Goal: Task Accomplishment & Management: Complete application form

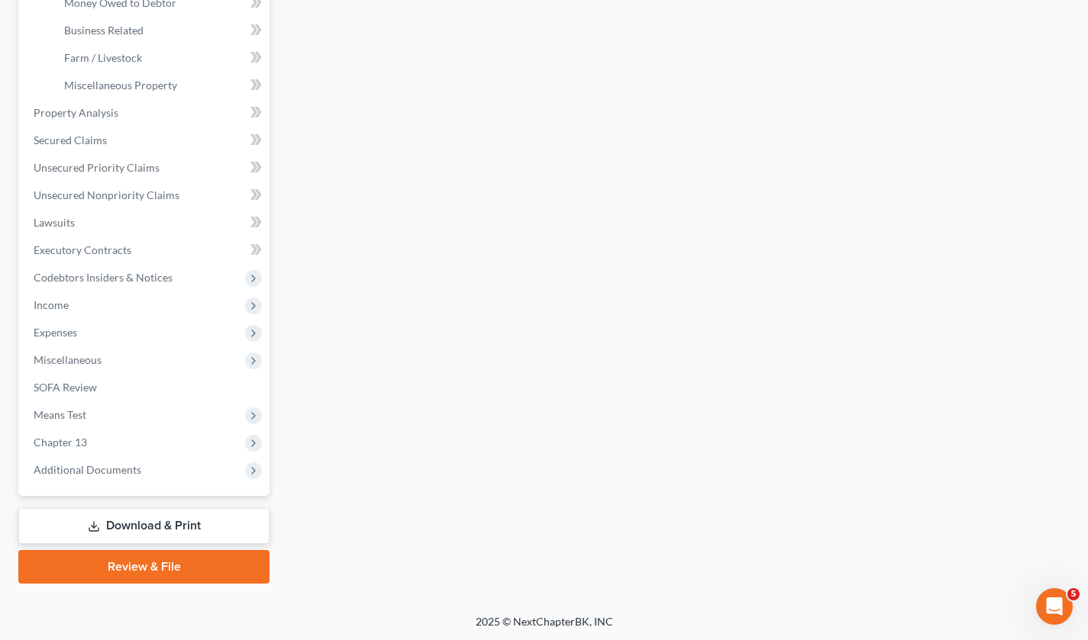
click at [258, 219] on icon at bounding box center [258, 222] width 7 height 11
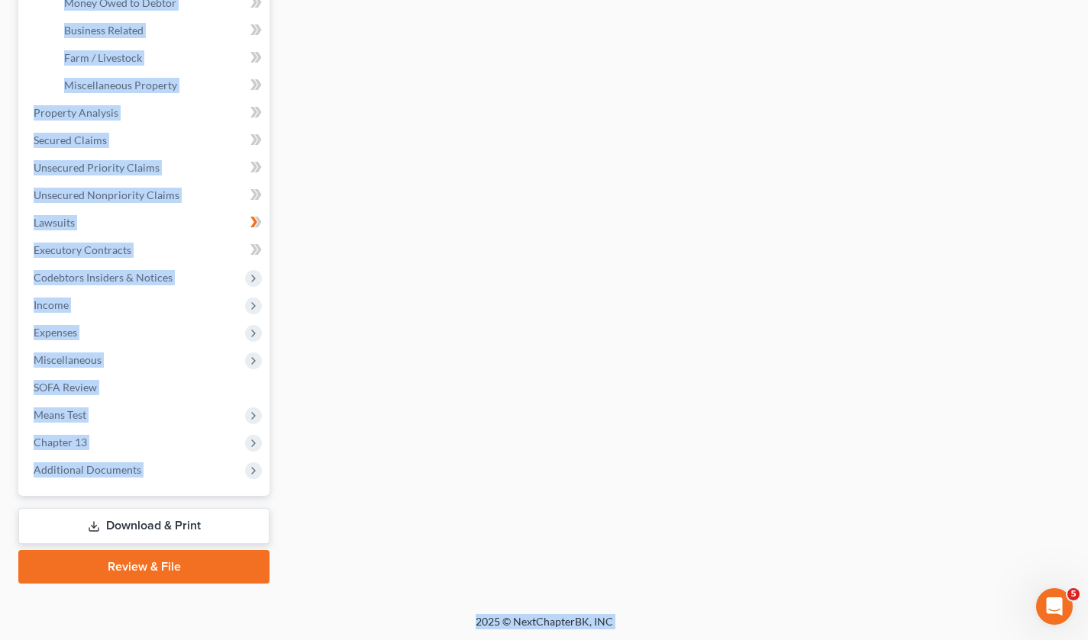
click at [411, 185] on div "Vehicles Owned Vehicles Leased Secured Assets Personal Items Money and Accounts…" at bounding box center [677, 129] width 800 height 909
click at [211, 316] on span "Income" at bounding box center [145, 305] width 248 height 27
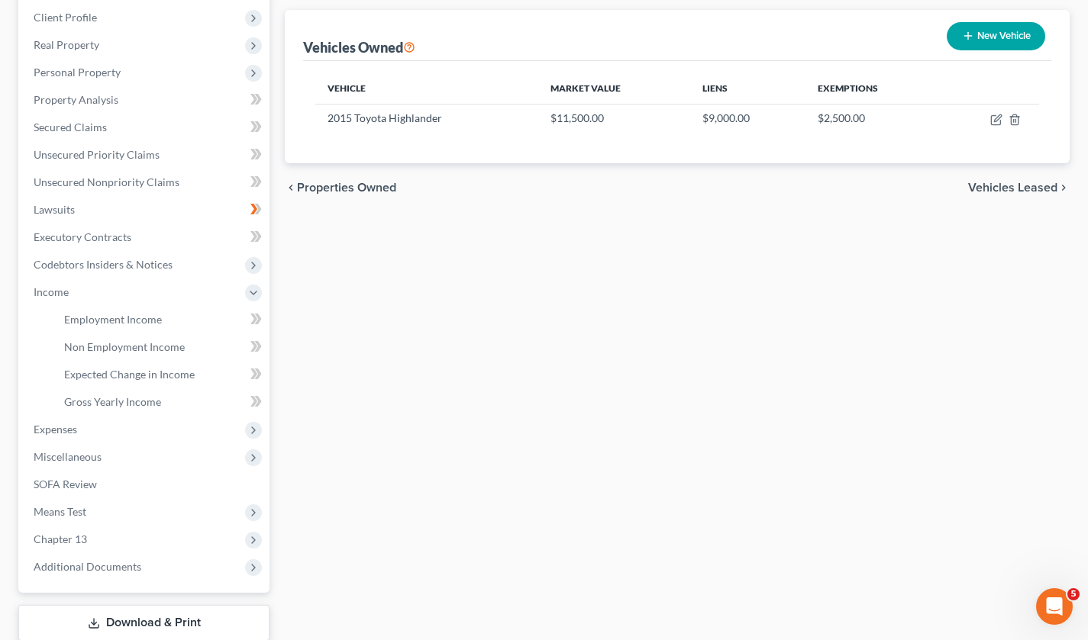
scroll to position [211, 0]
click at [258, 210] on icon at bounding box center [258, 207] width 7 height 11
click at [260, 204] on icon at bounding box center [258, 207] width 7 height 11
click at [181, 319] on link "Employment Income" at bounding box center [161, 318] width 218 height 27
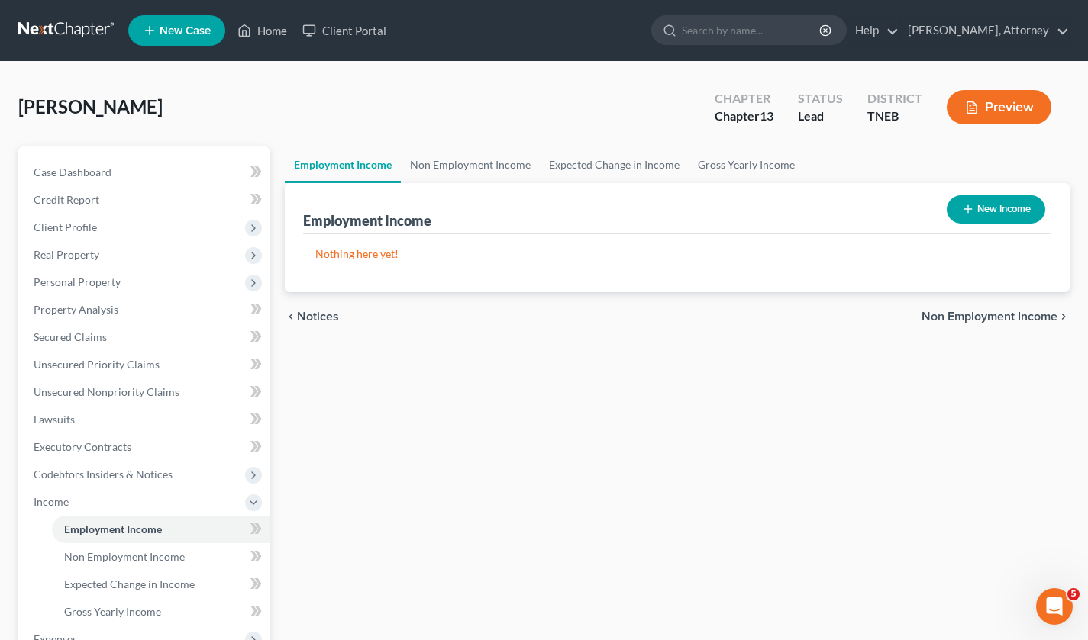
click at [1003, 211] on button "New Income" at bounding box center [996, 209] width 98 height 28
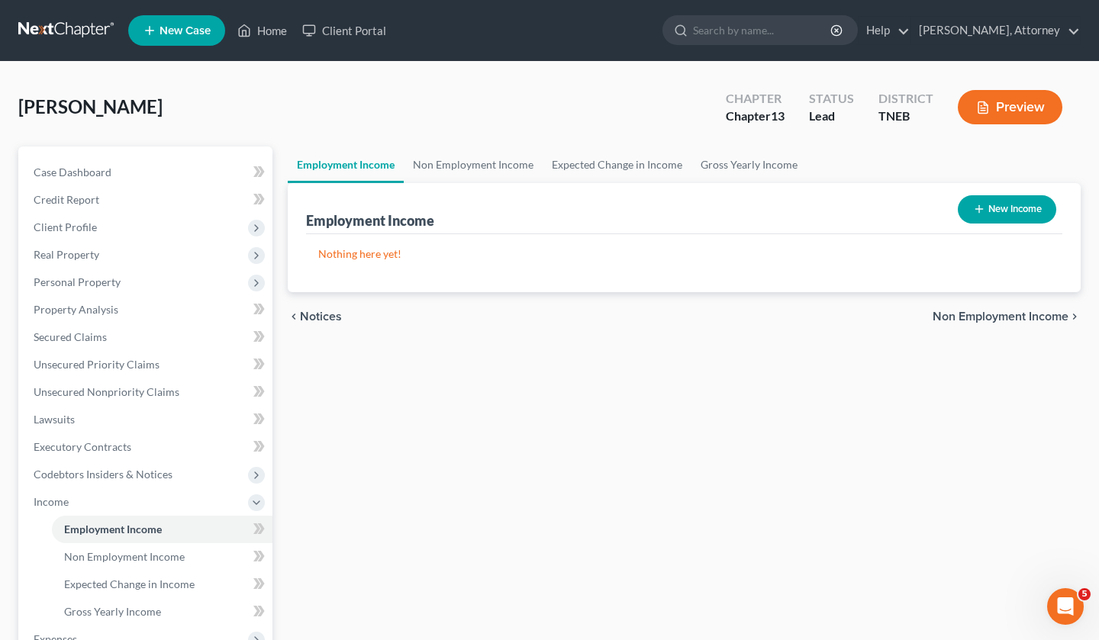
select select "0"
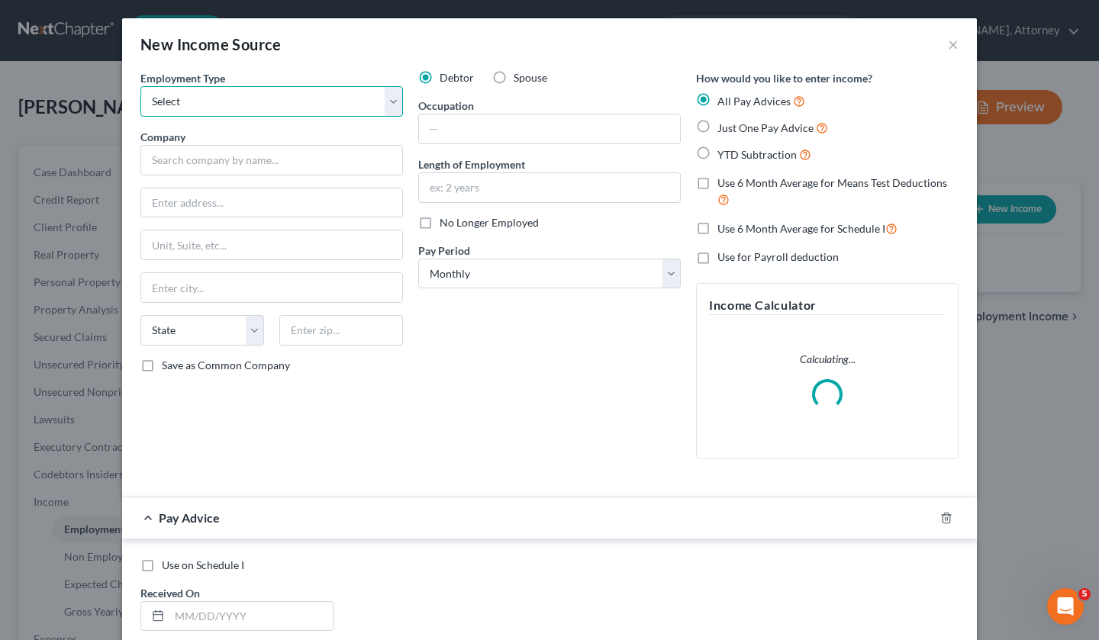
click at [272, 95] on select "Select Full or Part Time Employment Self Employment" at bounding box center [271, 101] width 263 height 31
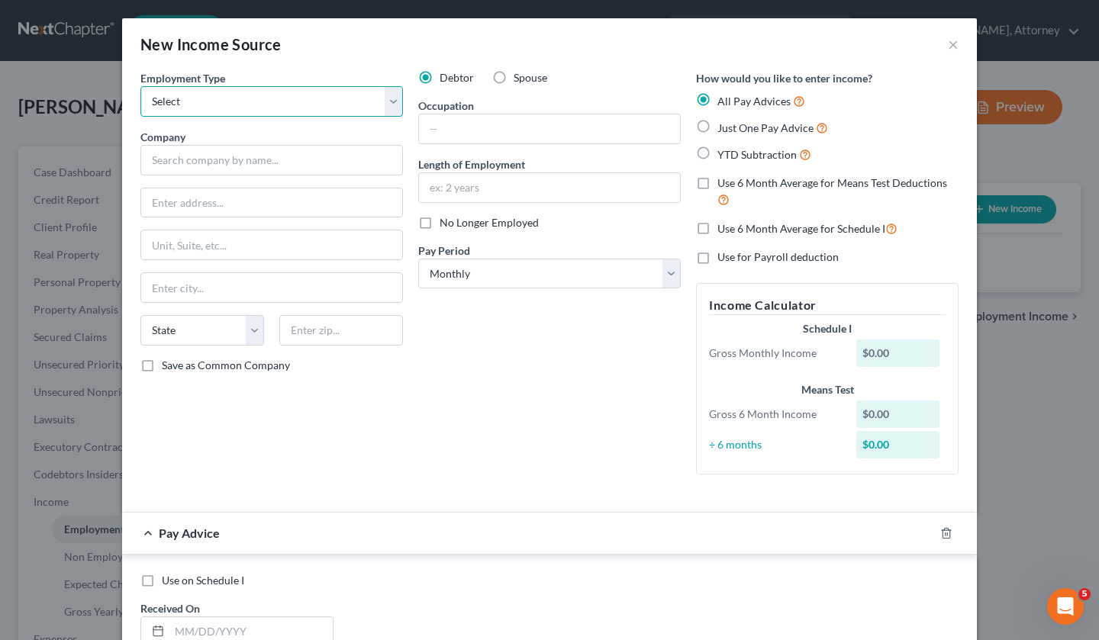
select select "0"
click at [140, 86] on select "Select Full or Part Time Employment Self Employment" at bounding box center [271, 101] width 263 height 31
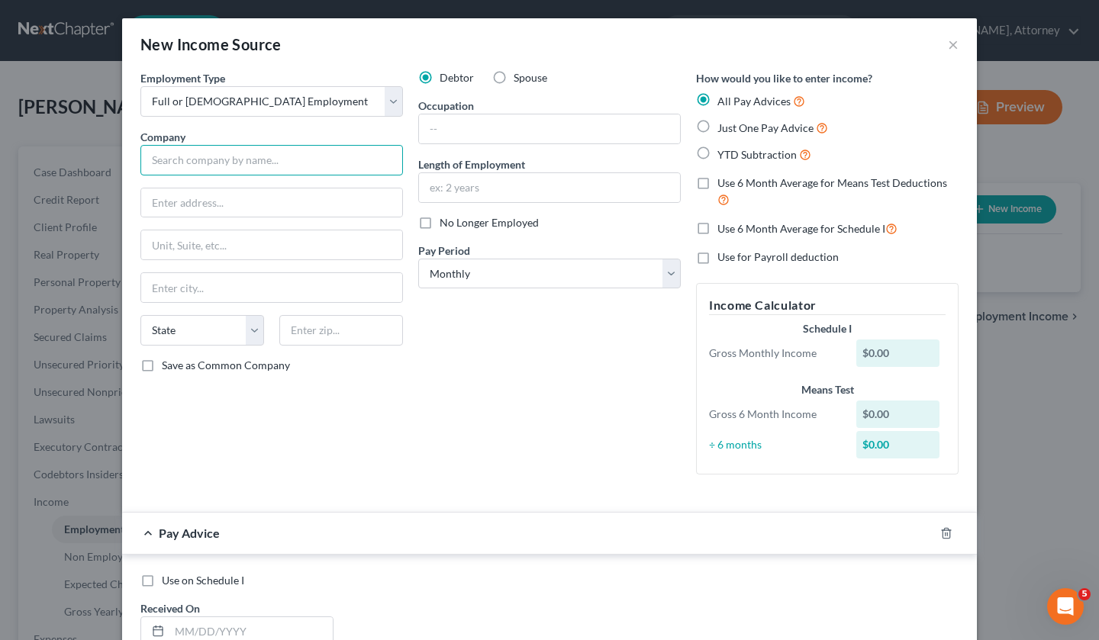
click at [285, 166] on input "text" at bounding box center [271, 160] width 263 height 31
type input "Iconex LLC"
click at [273, 198] on input "text" at bounding box center [271, 203] width 261 height 29
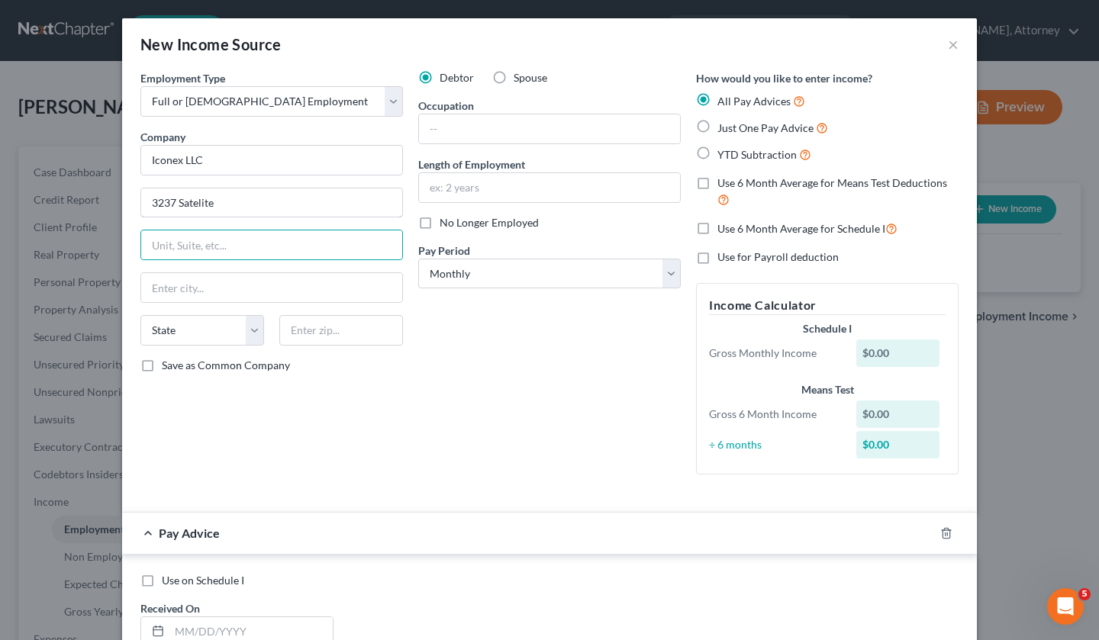
click at [344, 206] on input "3237 Satelite" at bounding box center [271, 203] width 261 height 29
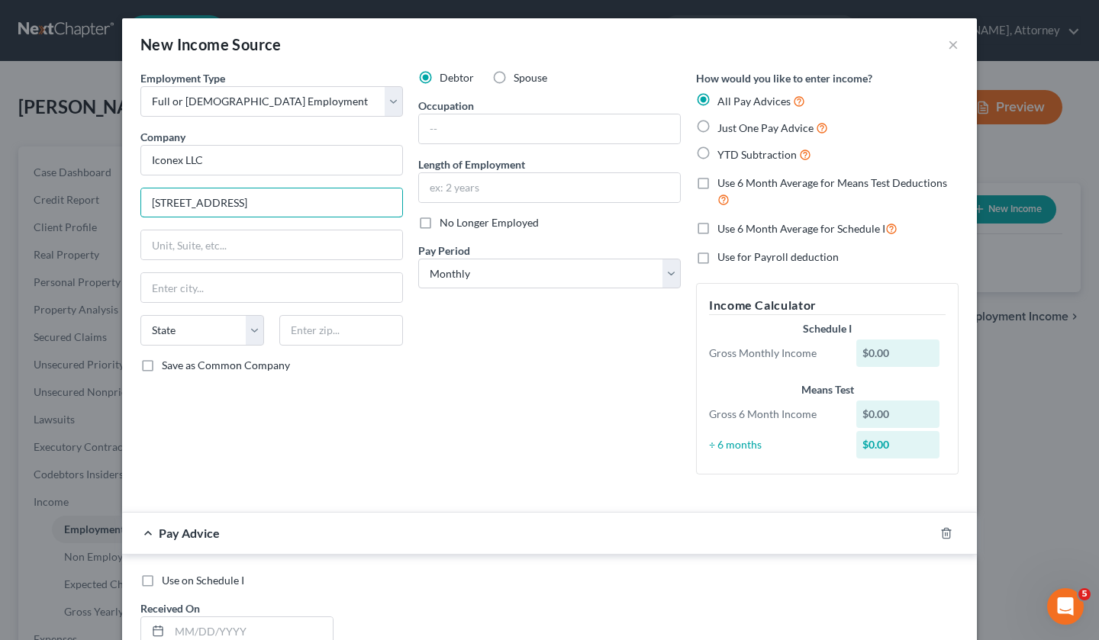
type input "3237 Satelite Blvd"
click at [267, 295] on input "text" at bounding box center [271, 287] width 261 height 29
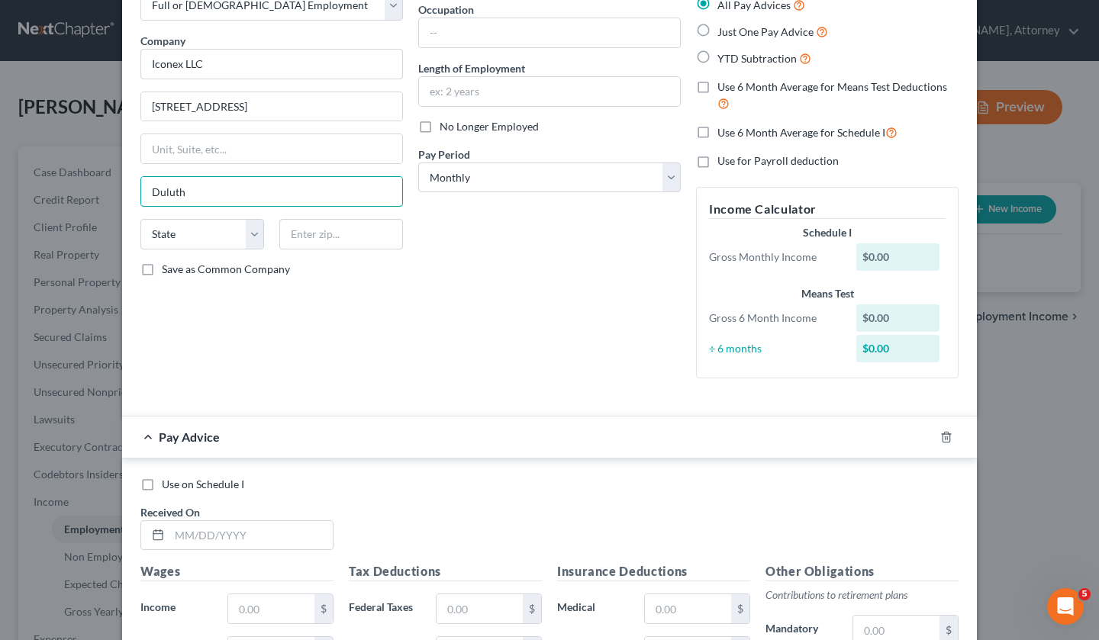
scroll to position [95, 0]
type input "Duluth"
click at [231, 241] on select "State AL AK AR AZ CA CO CT DE DC FL GA GU HI ID IL IN IA KS KY LA ME MD MA MI M…" at bounding box center [202, 236] width 124 height 31
click at [140, 221] on select "State AL AK AR AZ CA CO CT DE DC FL GA GU HI ID IL IN IA KS KY LA ME MD MA MI M…" at bounding box center [202, 236] width 124 height 31
click at [233, 235] on select "State AL AK AR AZ CA CO CT DE DC FL GA GU HI ID IL IN IA KS KY LA ME MD MA MI M…" at bounding box center [202, 236] width 124 height 31
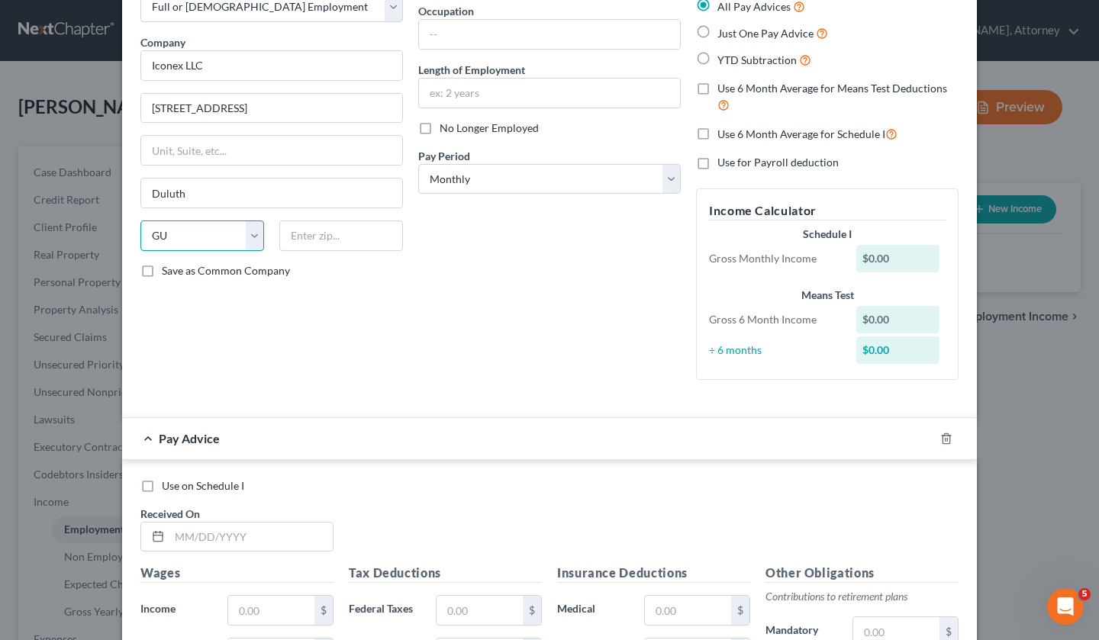
select select "10"
click at [140, 221] on select "State AL AK AR AZ CA CO CT DE DC FL GA GU HI ID IL IN IA KS KY LA ME MD MA MI M…" at bounding box center [202, 236] width 124 height 31
click at [332, 237] on input "text" at bounding box center [341, 236] width 124 height 31
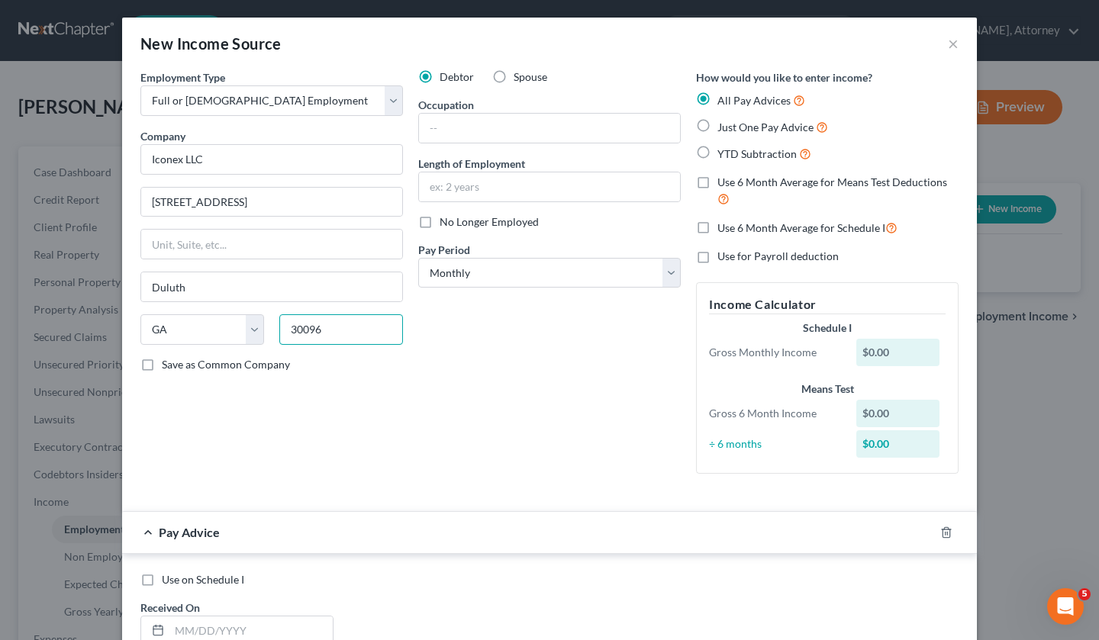
scroll to position [0, 0]
type input "30096"
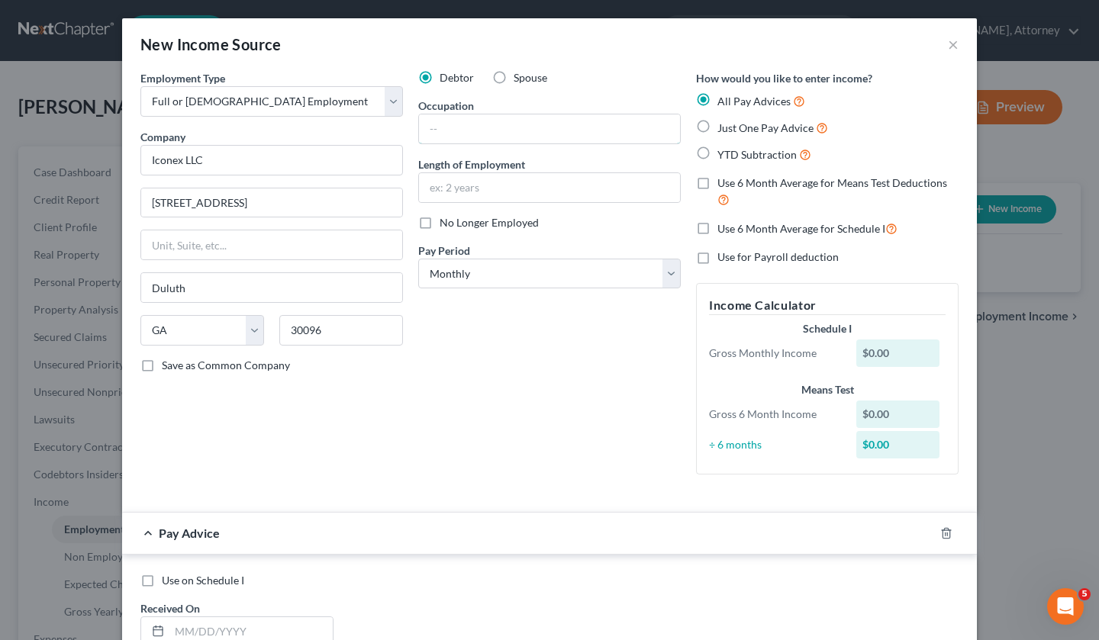
click at [577, 132] on input "text" at bounding box center [549, 129] width 261 height 29
type input "Data Analyst"
click at [540, 187] on input "text" at bounding box center [549, 187] width 261 height 29
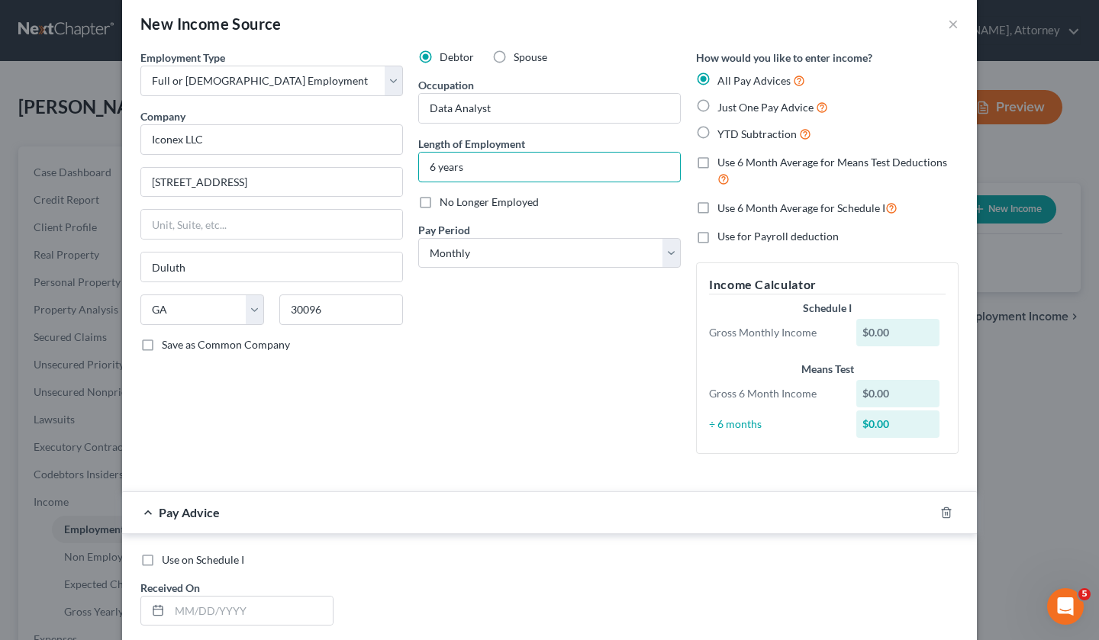
scroll to position [84, 0]
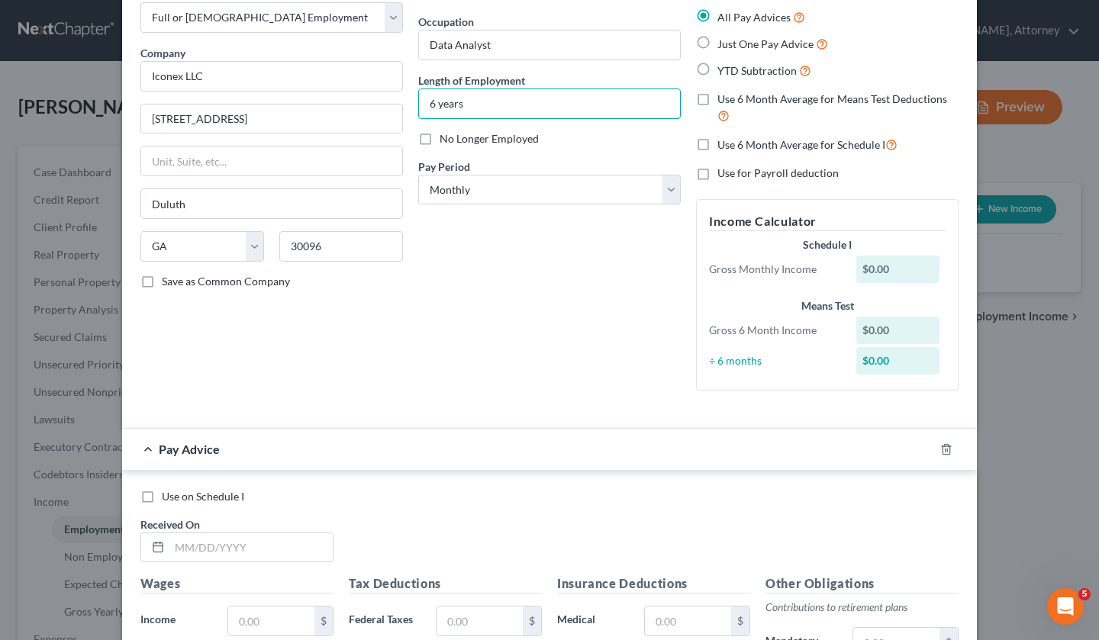
type input "6 years"
click at [743, 50] on span "Just One Pay Advice" at bounding box center [766, 43] width 96 height 13
click at [734, 45] on input "Just One Pay Advice" at bounding box center [729, 40] width 10 height 10
radio input "true"
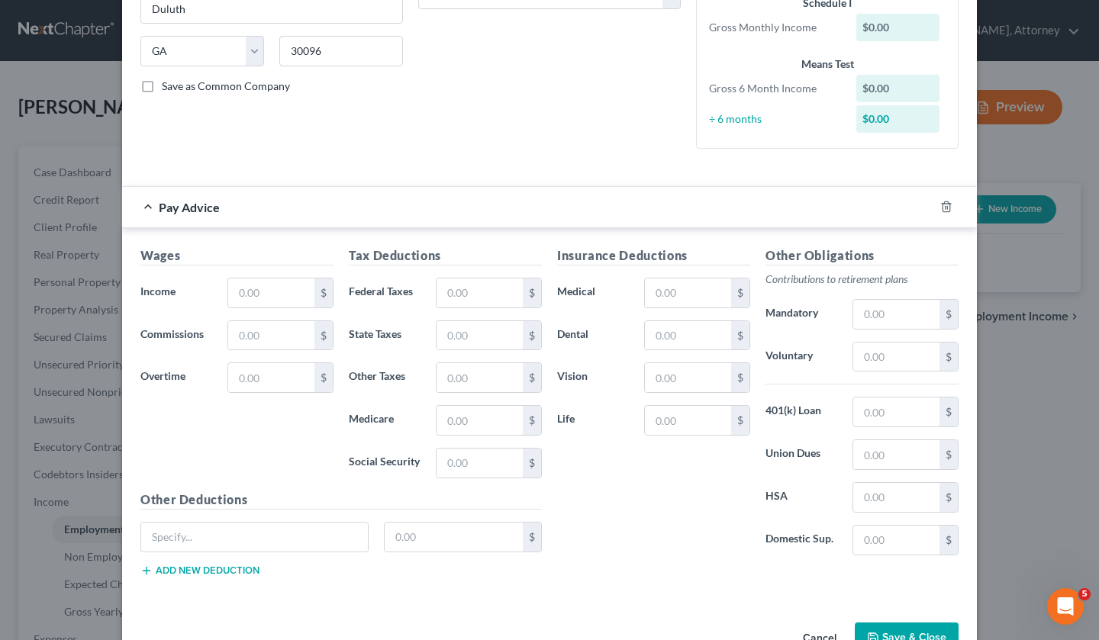
scroll to position [280, 0]
click at [282, 294] on input "text" at bounding box center [271, 292] width 86 height 29
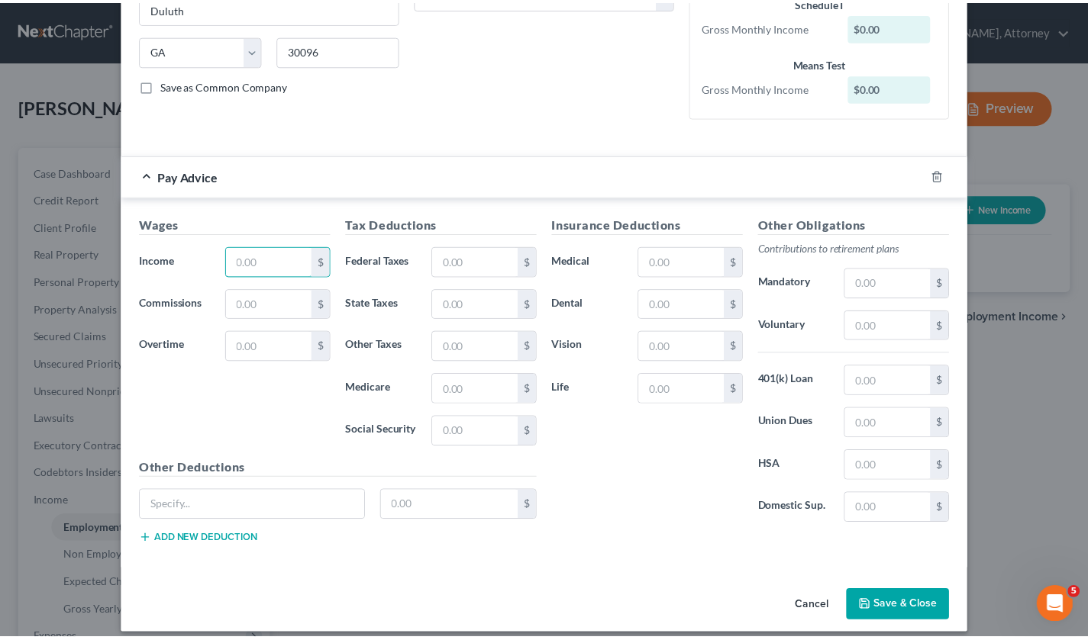
scroll to position [293, 0]
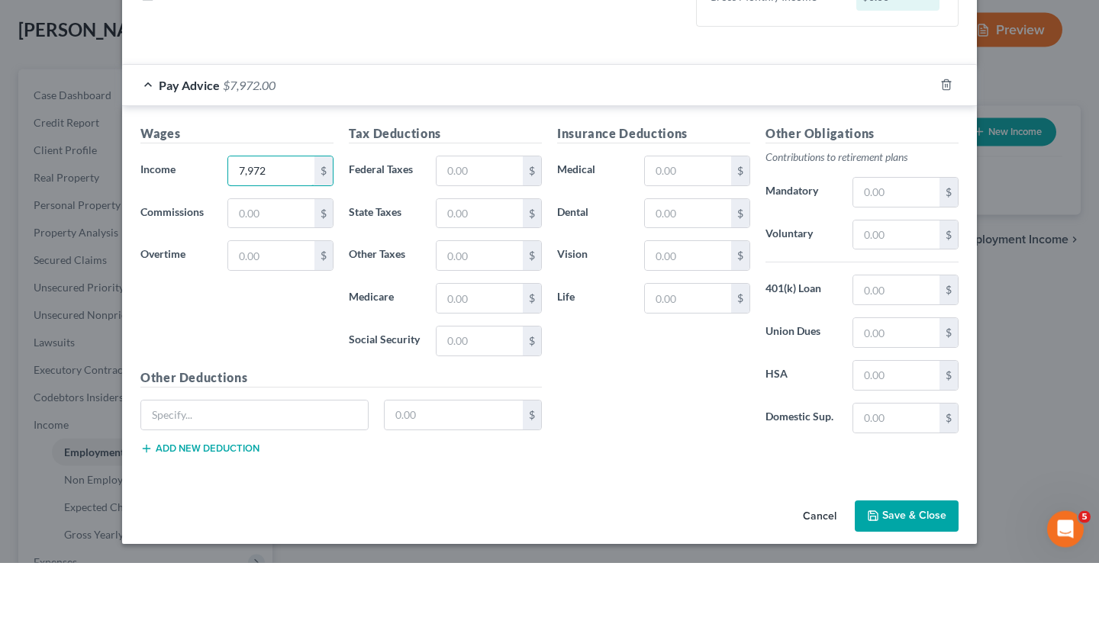
type input "7,972"
click at [476, 252] on input "text" at bounding box center [480, 248] width 86 height 29
type input "1,083"
click at [704, 250] on input "text" at bounding box center [688, 248] width 86 height 29
type input "624"
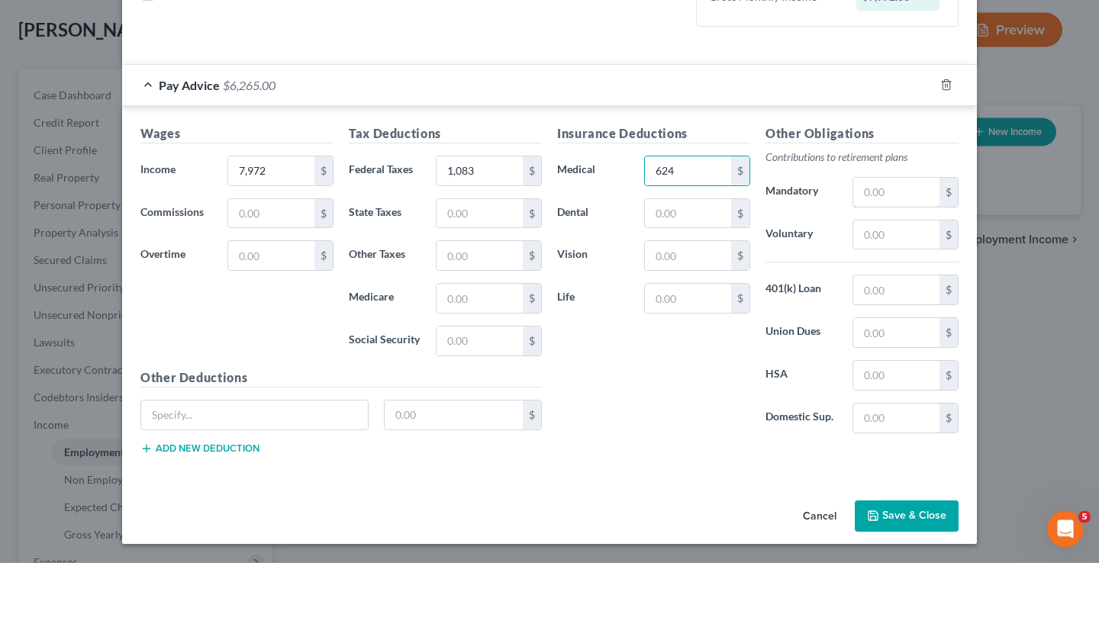
click at [883, 261] on input "text" at bounding box center [896, 270] width 86 height 29
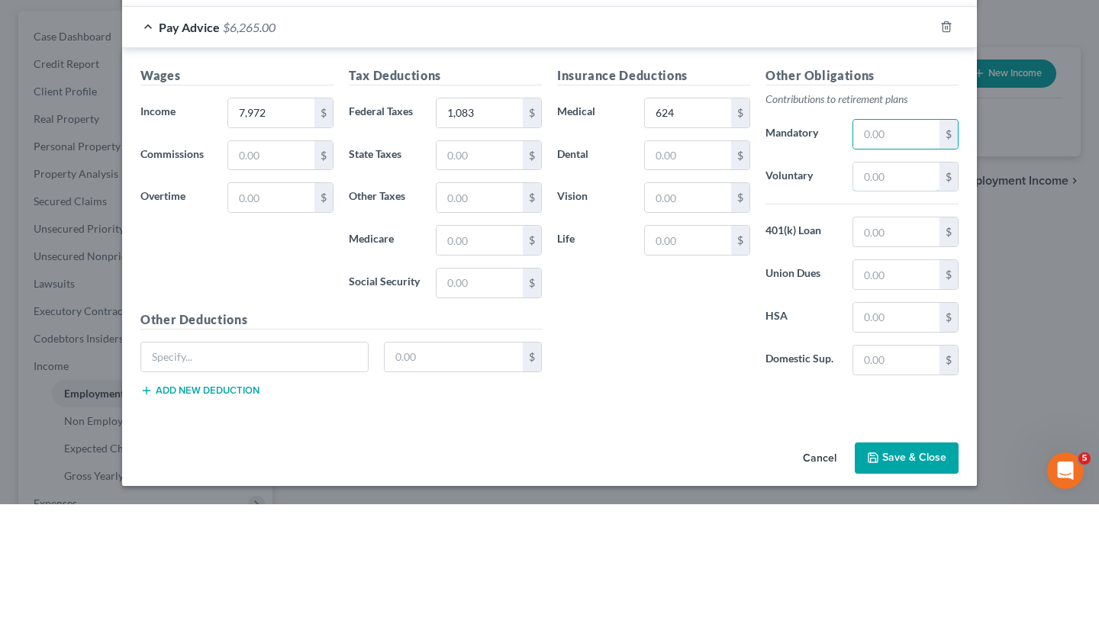
click at [896, 315] on input "text" at bounding box center [896, 312] width 86 height 29
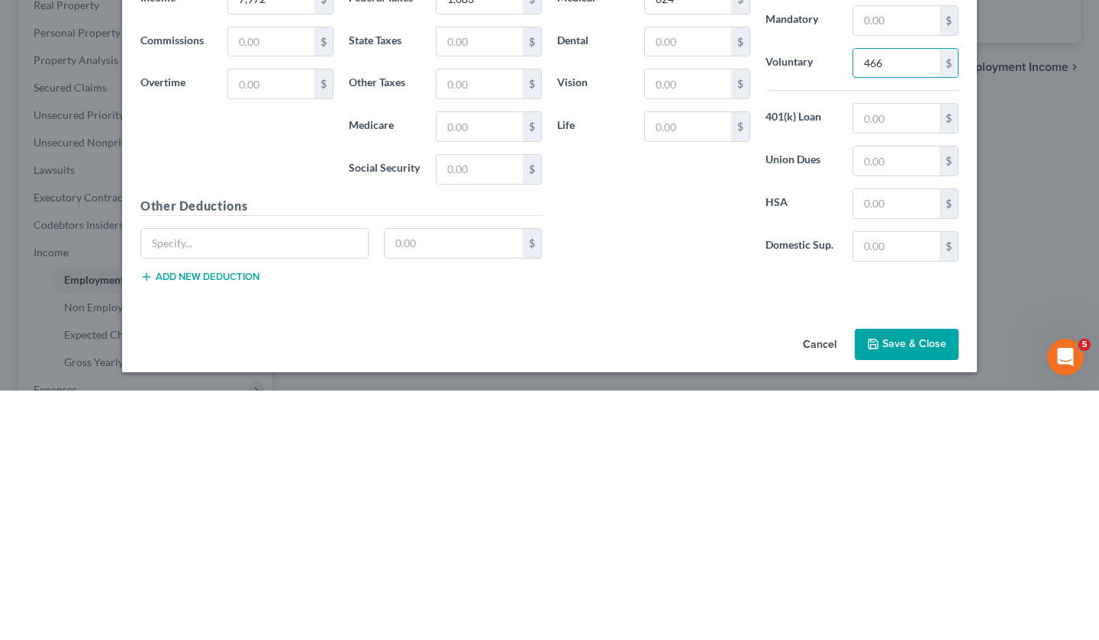
type input "466"
click at [898, 456] on input "text" at bounding box center [896, 453] width 86 height 29
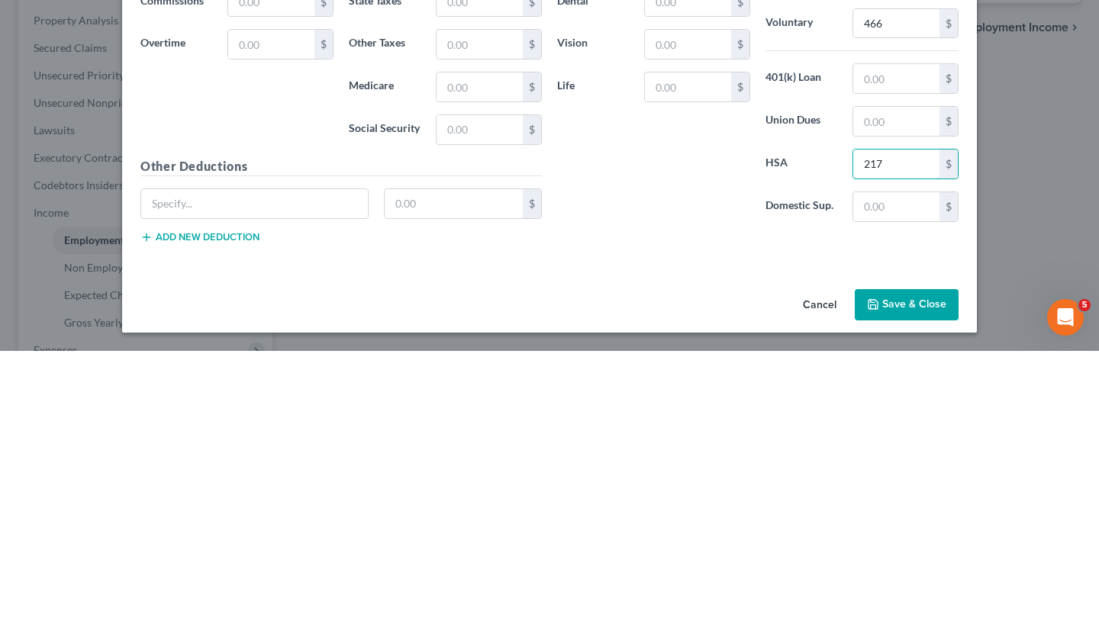
type input "217"
click at [911, 597] on button "Save & Close" at bounding box center [907, 595] width 104 height 32
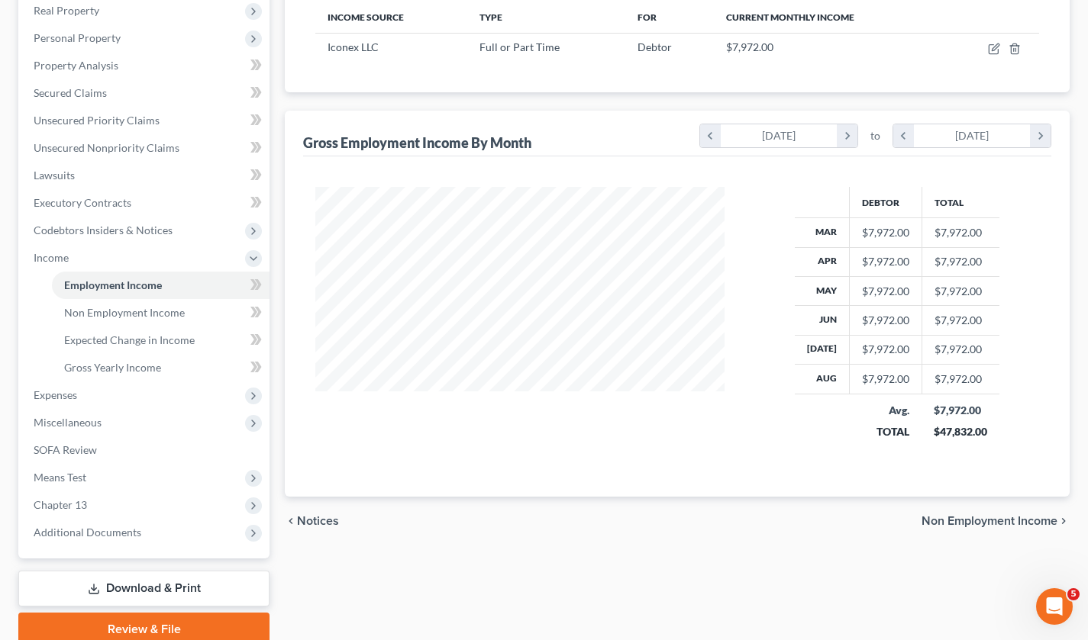
scroll to position [261, 0]
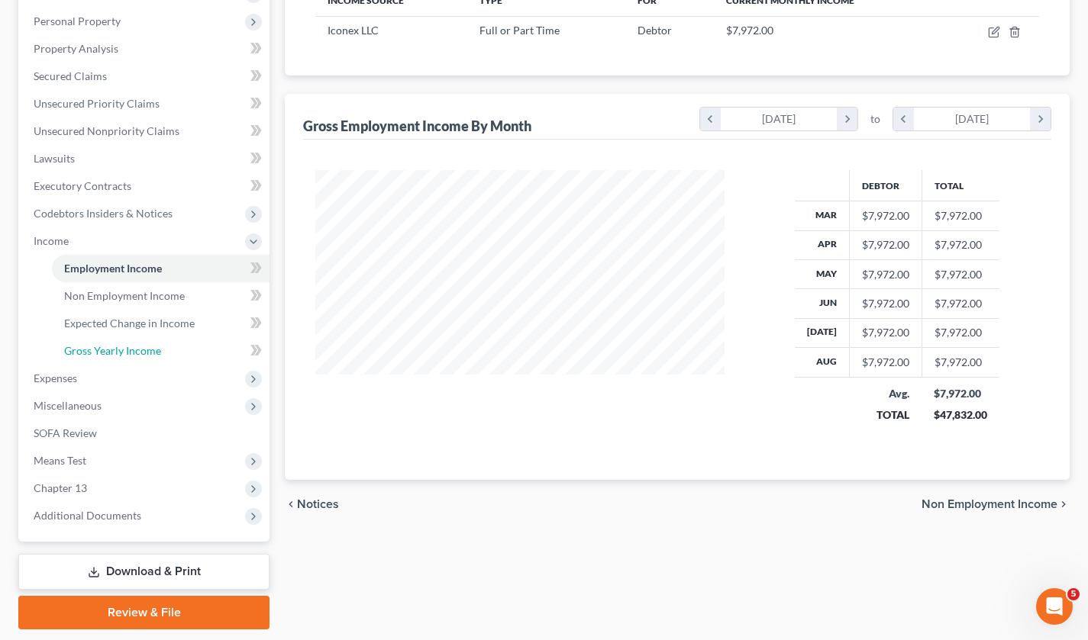
click at [139, 351] on span "Gross Yearly Income" at bounding box center [112, 350] width 97 height 13
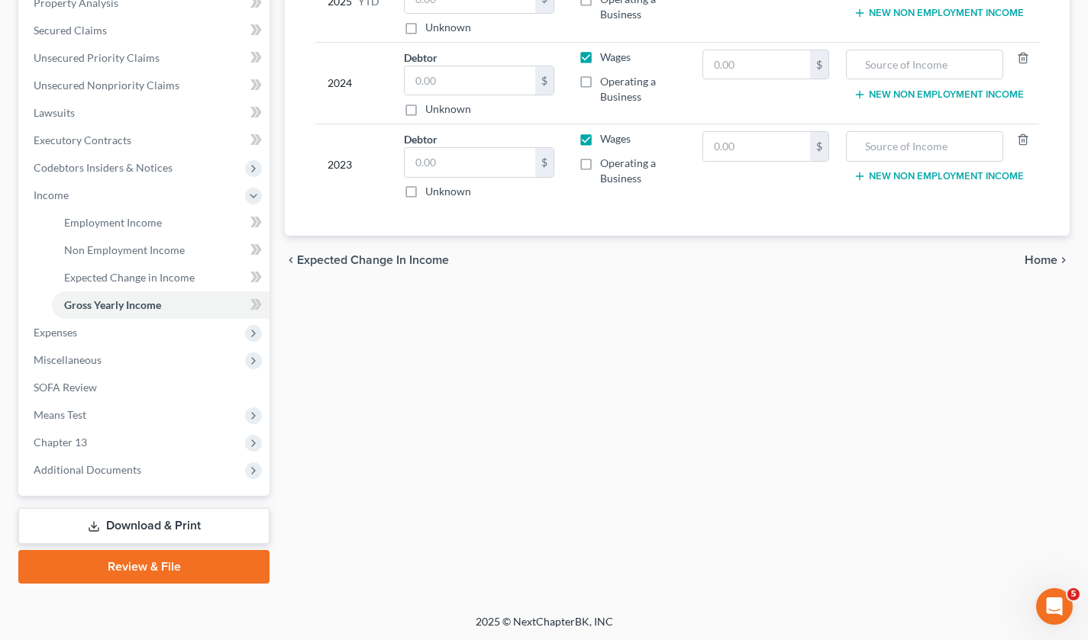
scroll to position [305, 0]
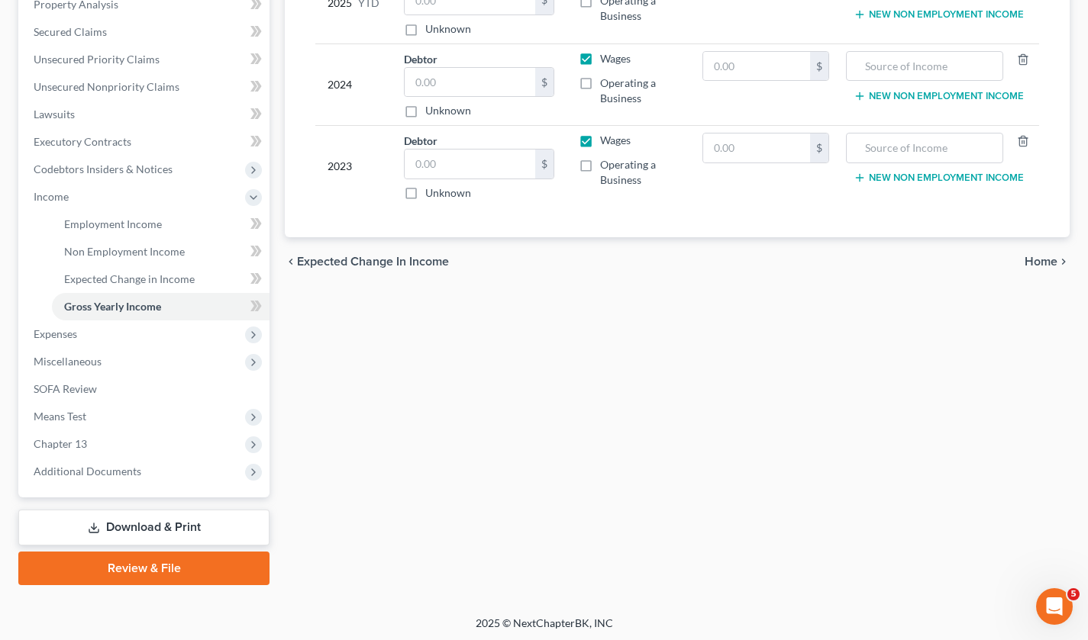
click at [82, 348] on span "Miscellaneous" at bounding box center [145, 361] width 248 height 27
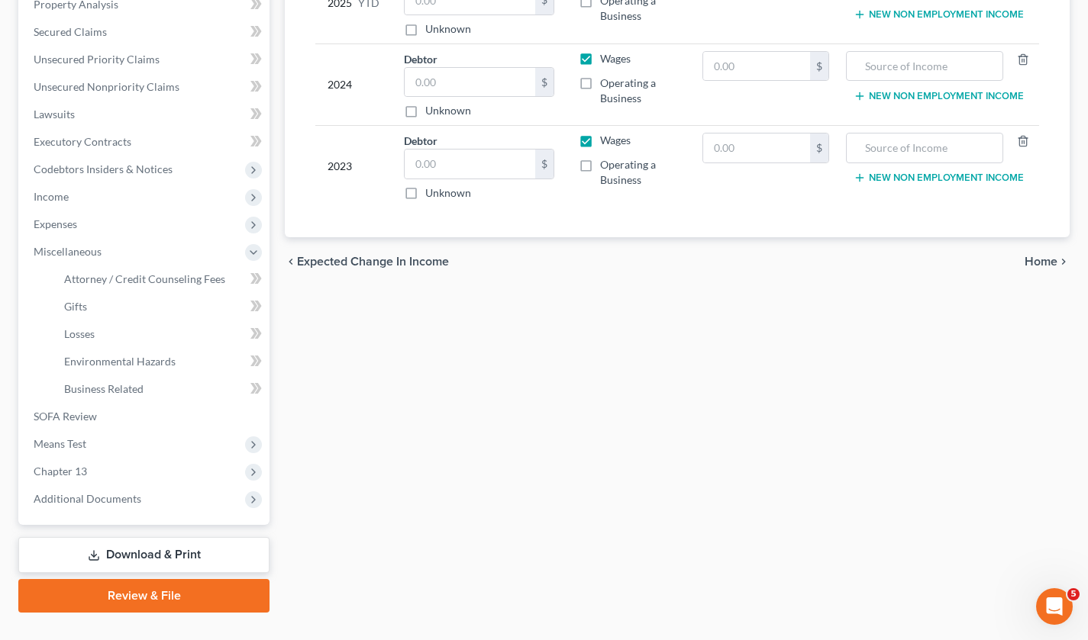
click at [73, 231] on span "Expenses" at bounding box center [145, 224] width 248 height 27
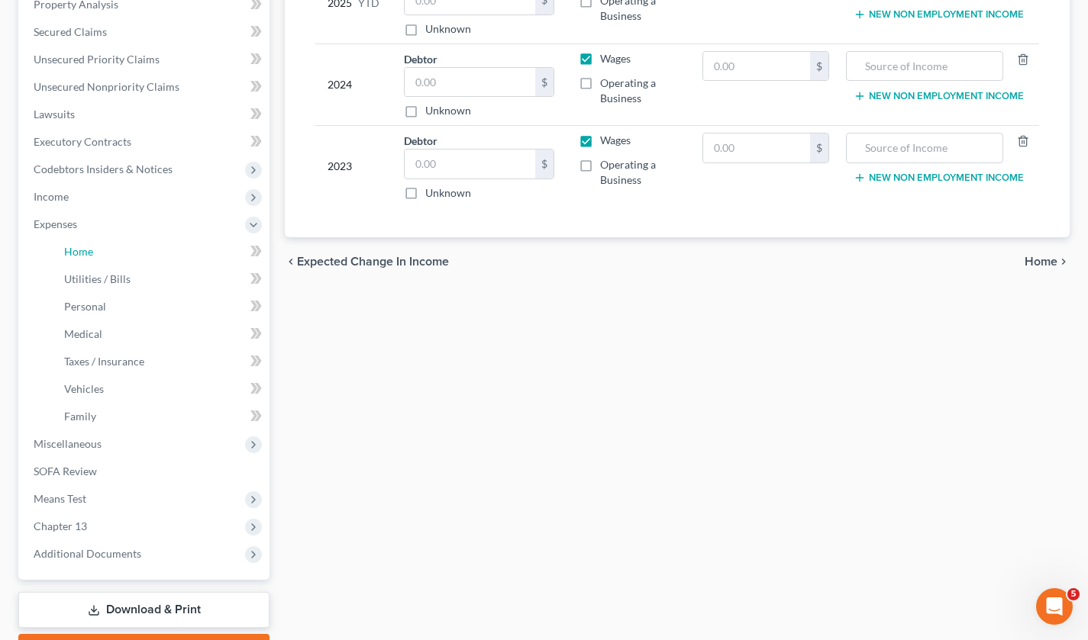
click at [85, 250] on span "Home" at bounding box center [78, 251] width 29 height 13
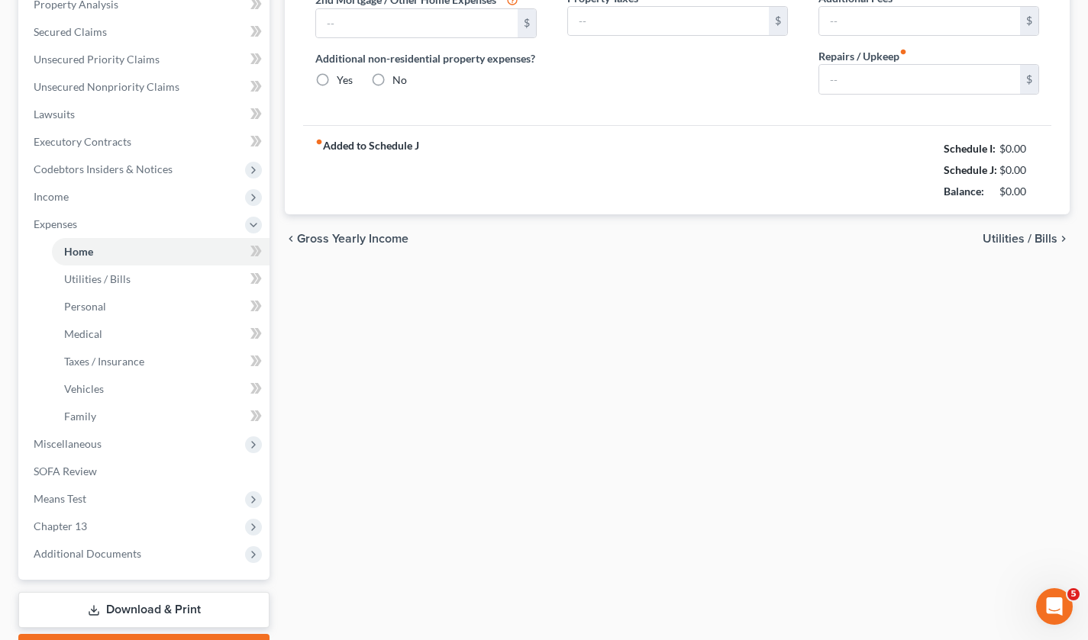
type input "0.00"
radio input "true"
type input "0.00"
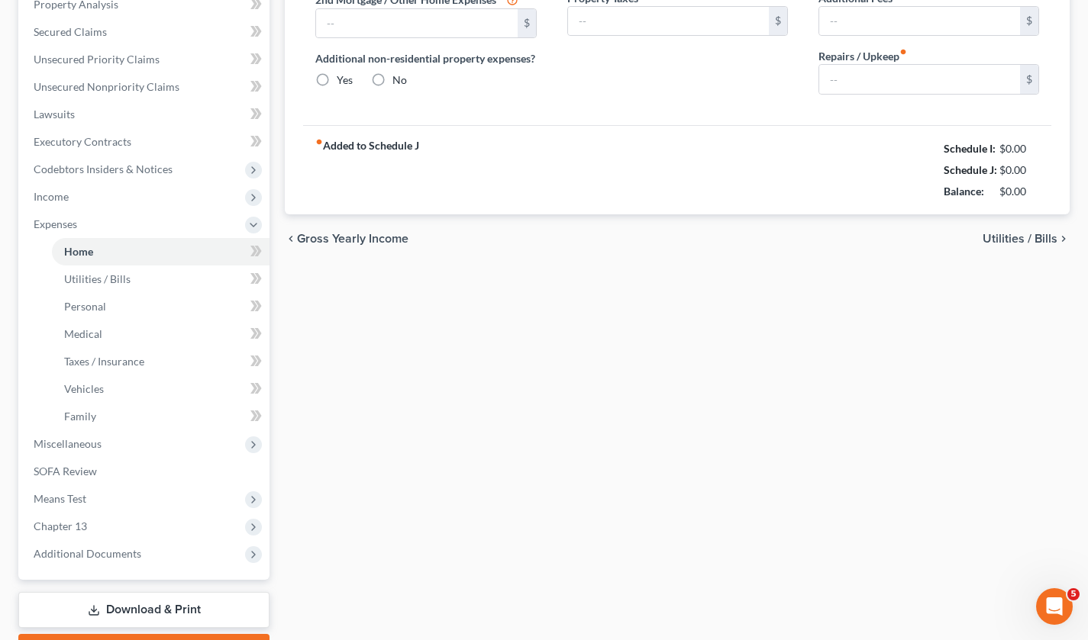
type input "0.00"
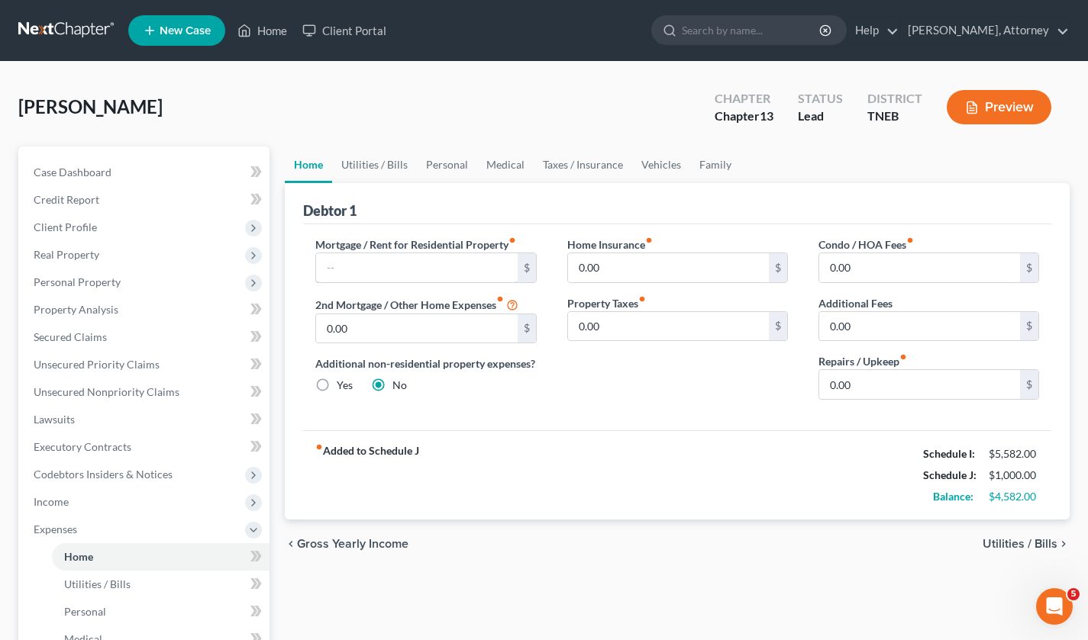
click at [432, 269] on input "text" at bounding box center [416, 267] width 201 height 29
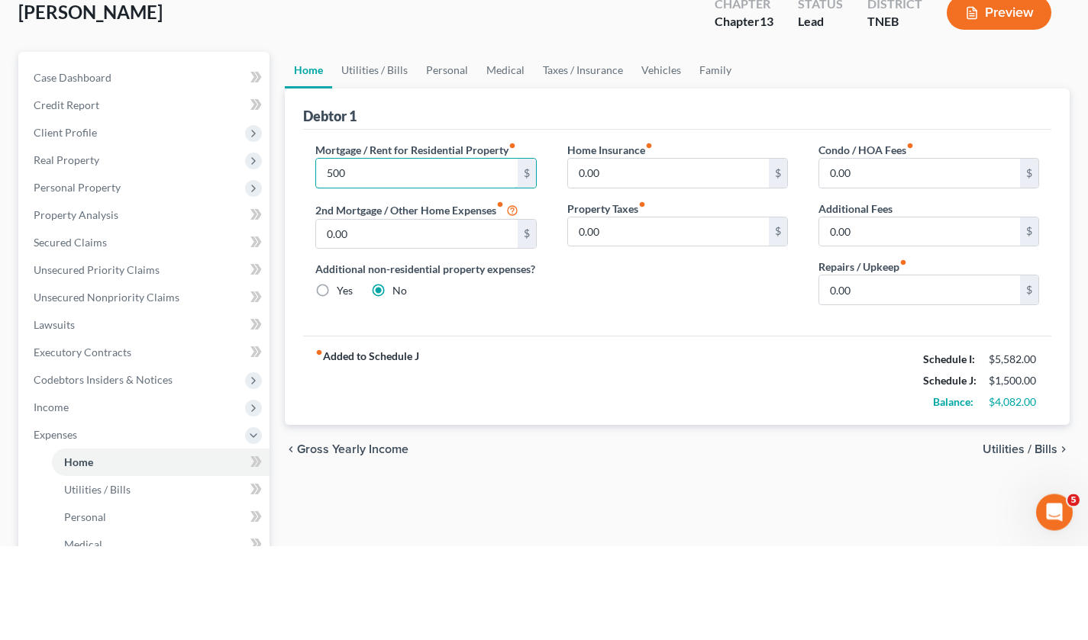
click at [382, 266] on input "500" at bounding box center [416, 267] width 201 height 29
click at [384, 266] on input "500" at bounding box center [416, 267] width 201 height 29
type input "5"
click at [364, 170] on link "Utilities / Bills" at bounding box center [374, 165] width 85 height 37
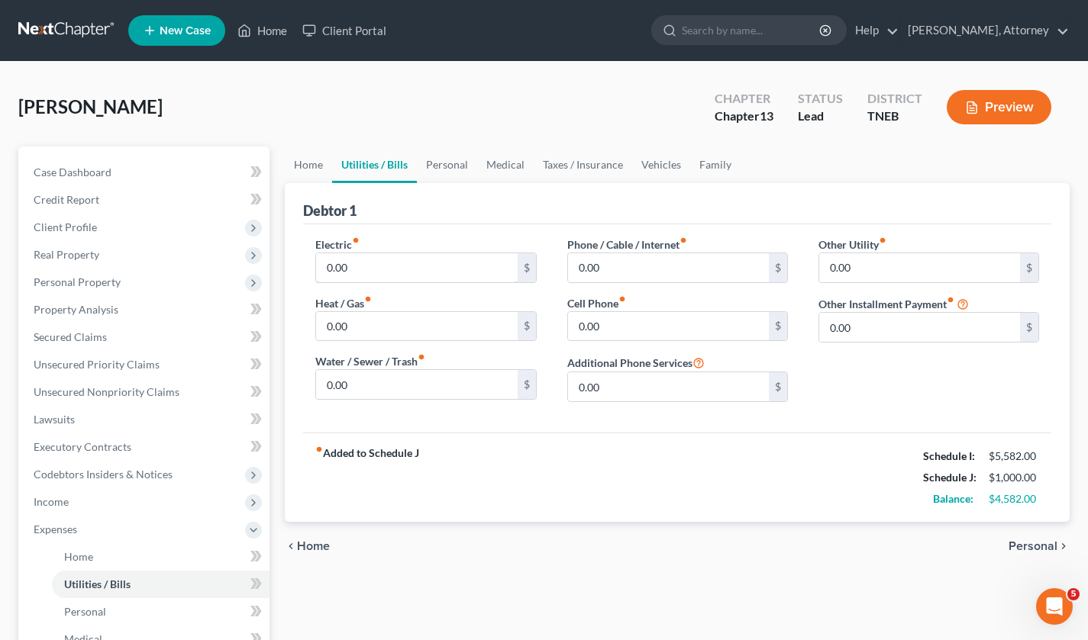
click at [424, 269] on input "0.00" at bounding box center [416, 267] width 201 height 29
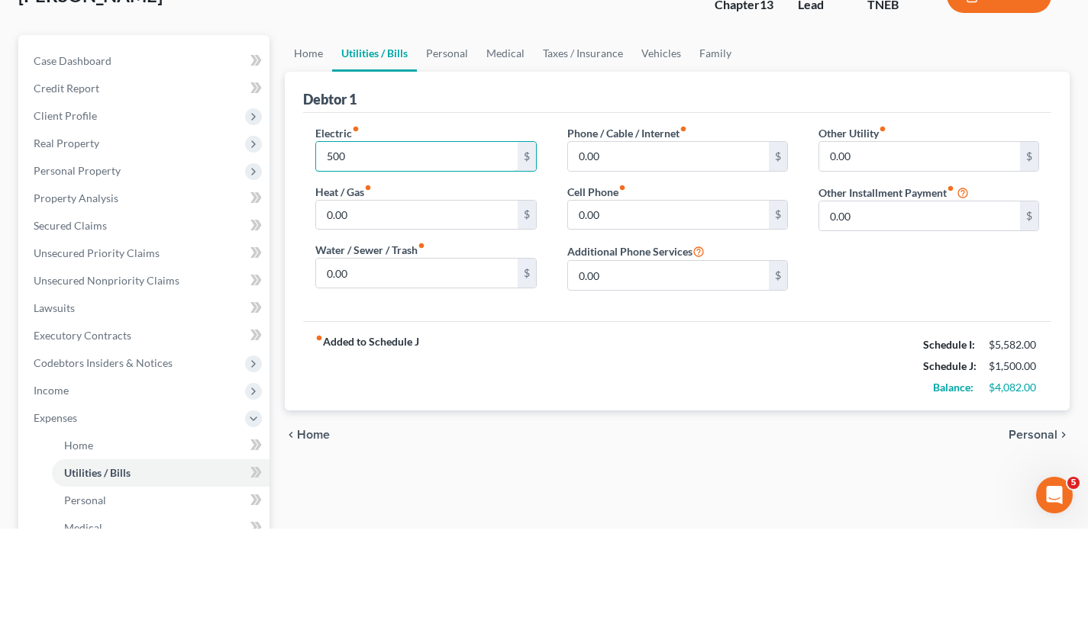
type input "500"
click at [386, 380] on input "0.00" at bounding box center [416, 384] width 201 height 29
type input "60"
click at [608, 266] on input "0.00" at bounding box center [668, 267] width 201 height 29
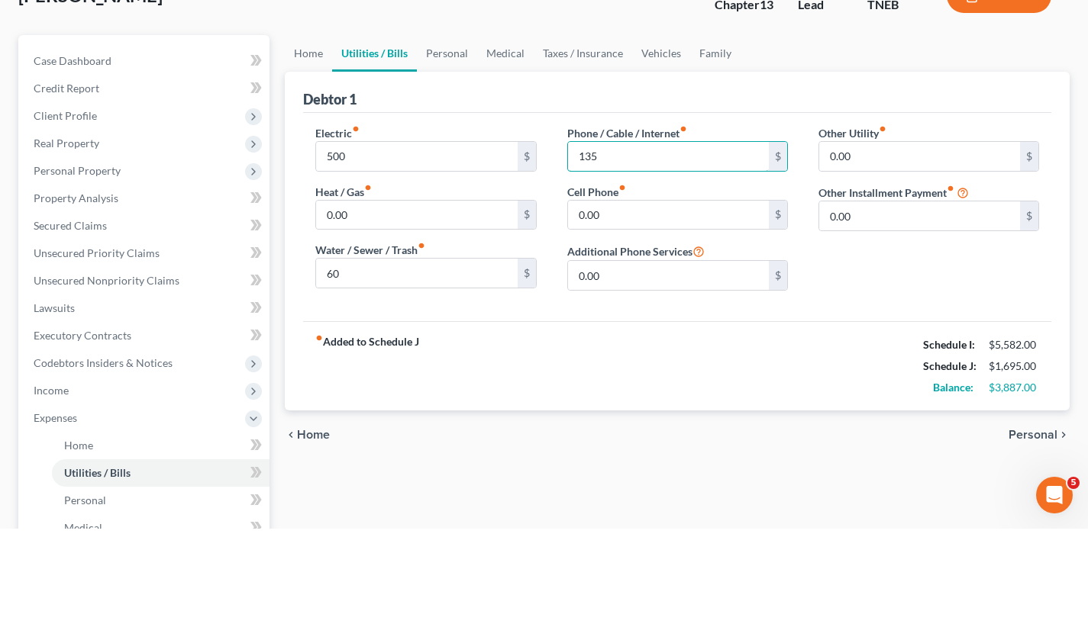
type input "135"
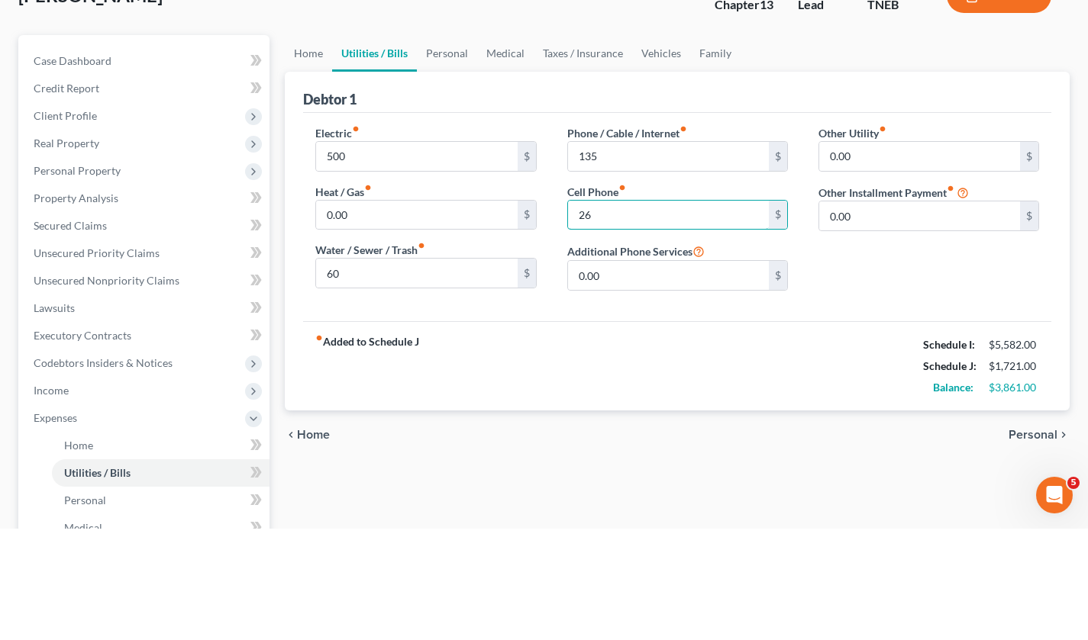
type input "260"
click at [461, 181] on link "Personal" at bounding box center [447, 165] width 60 height 37
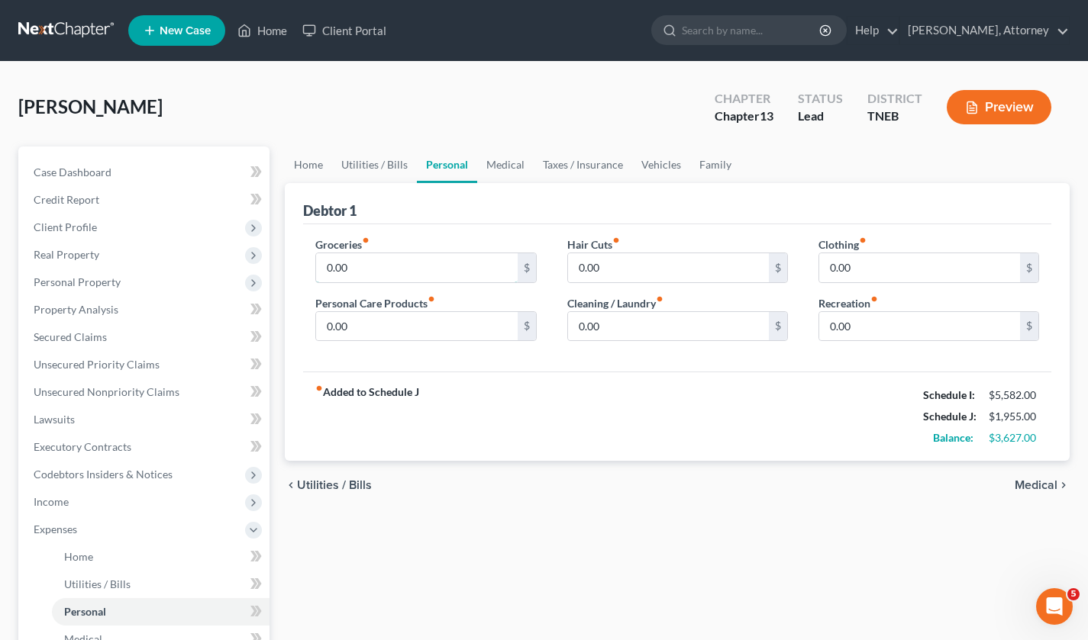
click at [366, 266] on input "0.00" at bounding box center [416, 267] width 201 height 29
type input "6"
type input "800"
type input "50"
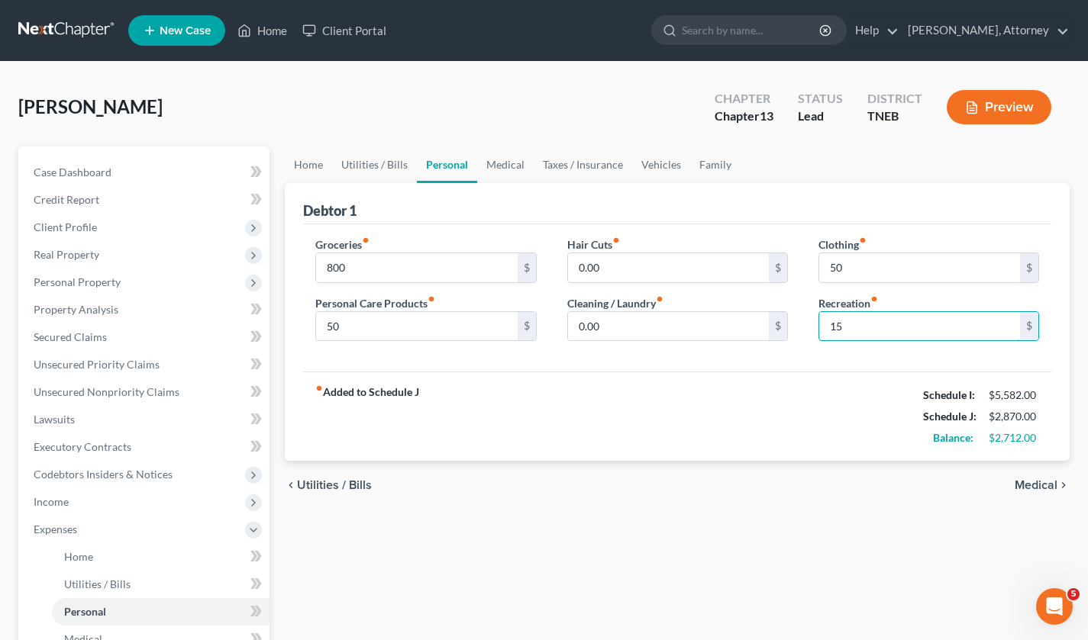
type input "150"
click at [506, 170] on link "Medical" at bounding box center [505, 165] width 56 height 37
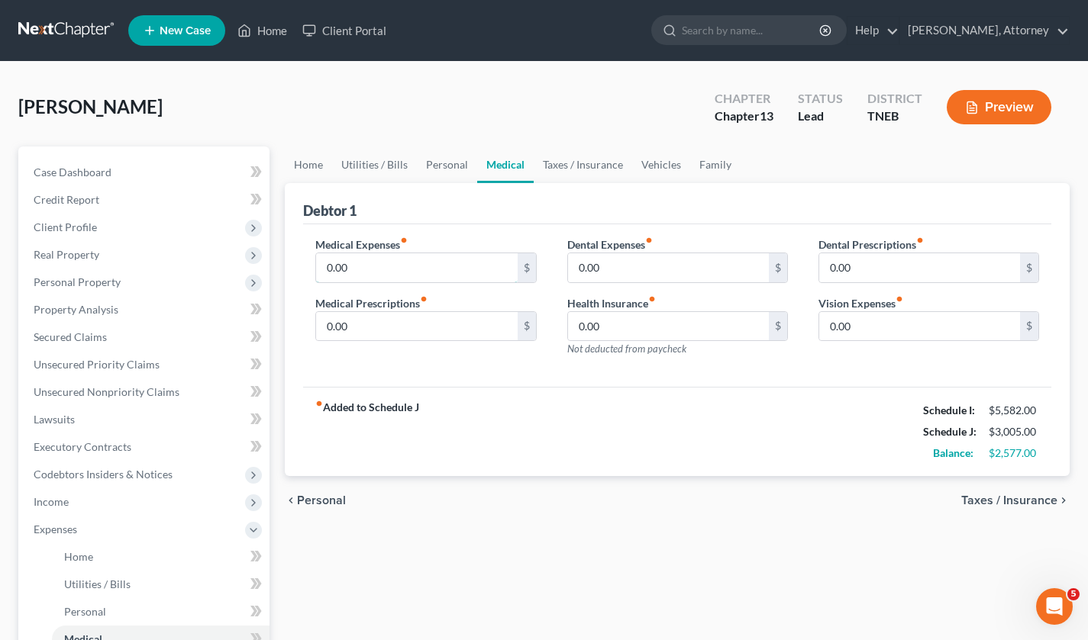
click at [431, 269] on input "0.00" at bounding box center [416, 267] width 201 height 29
type input "1"
type input "100"
click at [576, 181] on link "Taxes / Insurance" at bounding box center [583, 165] width 98 height 37
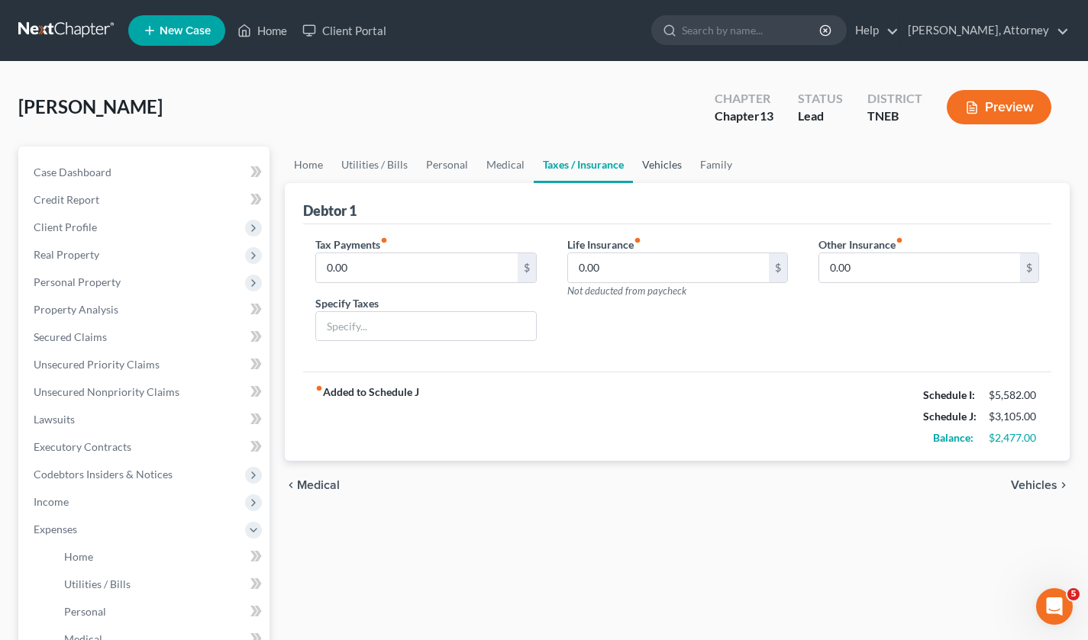
click at [658, 166] on link "Vehicles" at bounding box center [662, 165] width 58 height 37
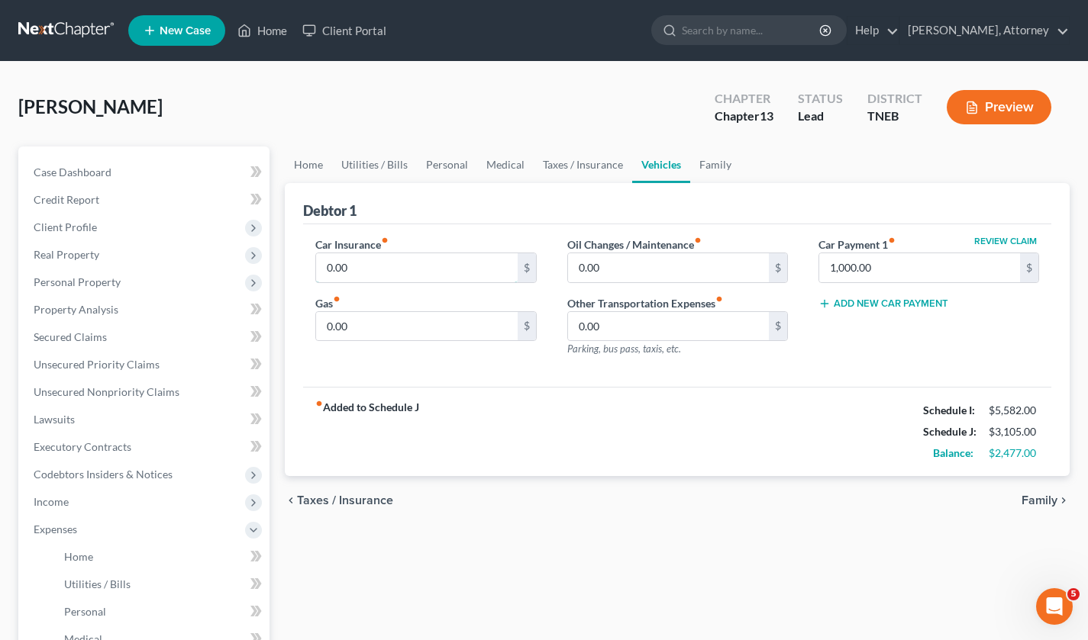
click at [437, 269] on input "0.00" at bounding box center [416, 267] width 201 height 29
type input "170"
click at [926, 272] on input "1,000.00" at bounding box center [919, 267] width 201 height 29
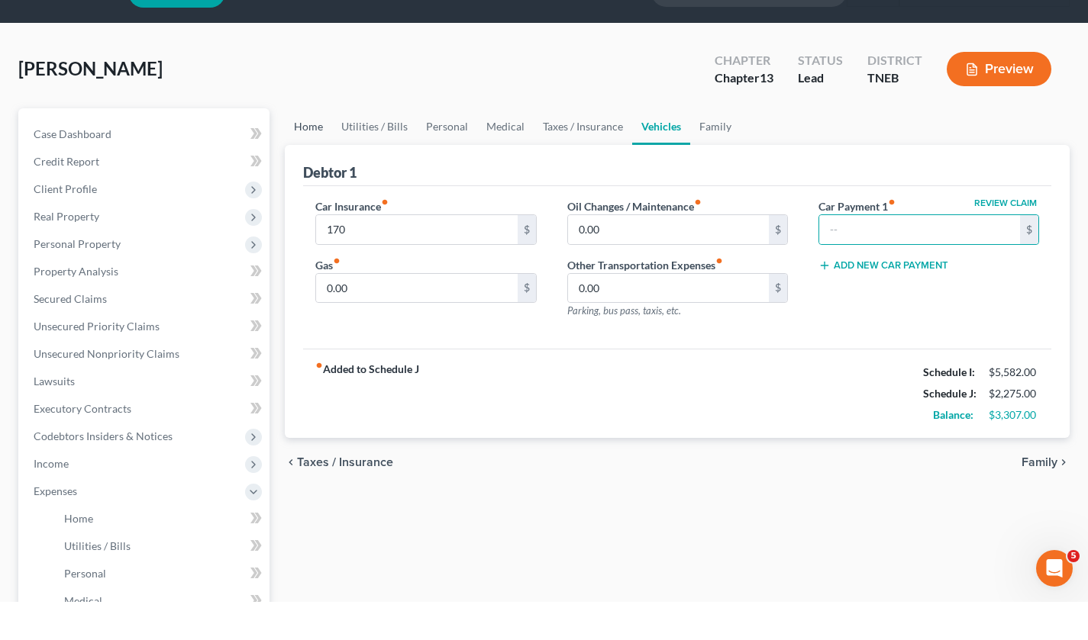
click at [305, 171] on link "Home" at bounding box center [308, 165] width 47 height 37
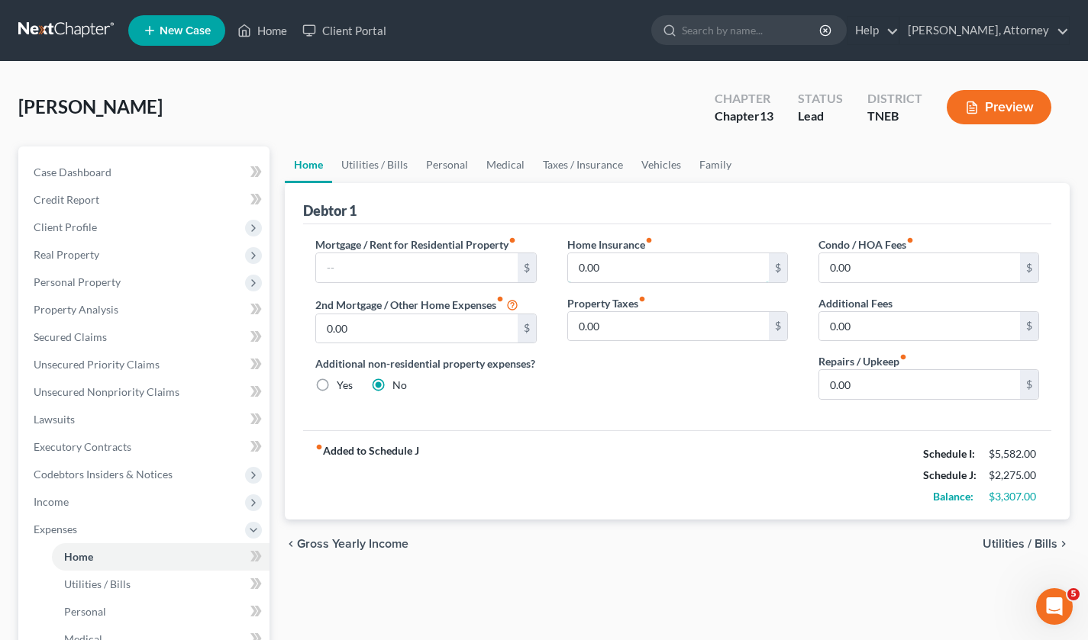
click at [654, 272] on input "0.00" at bounding box center [668, 267] width 201 height 29
type input "119"
click at [725, 331] on input "0.00" at bounding box center [668, 326] width 201 height 29
type input "150"
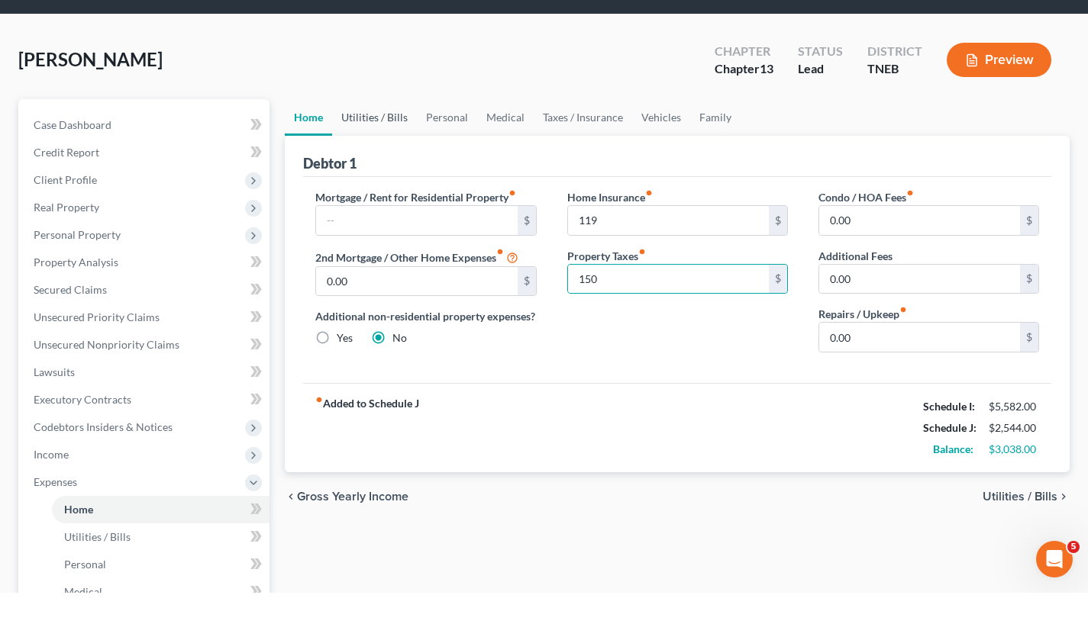
click at [356, 173] on link "Utilities / Bills" at bounding box center [374, 165] width 85 height 37
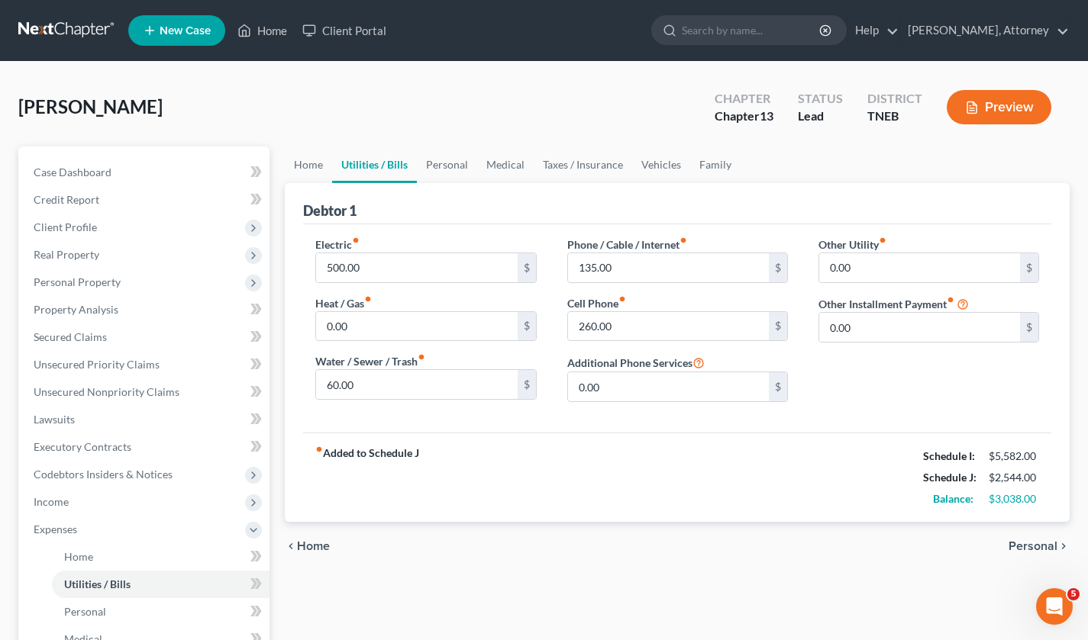
click at [311, 183] on div "Debtor 1" at bounding box center [677, 203] width 748 height 41
click at [304, 181] on link "Home" at bounding box center [308, 165] width 47 height 37
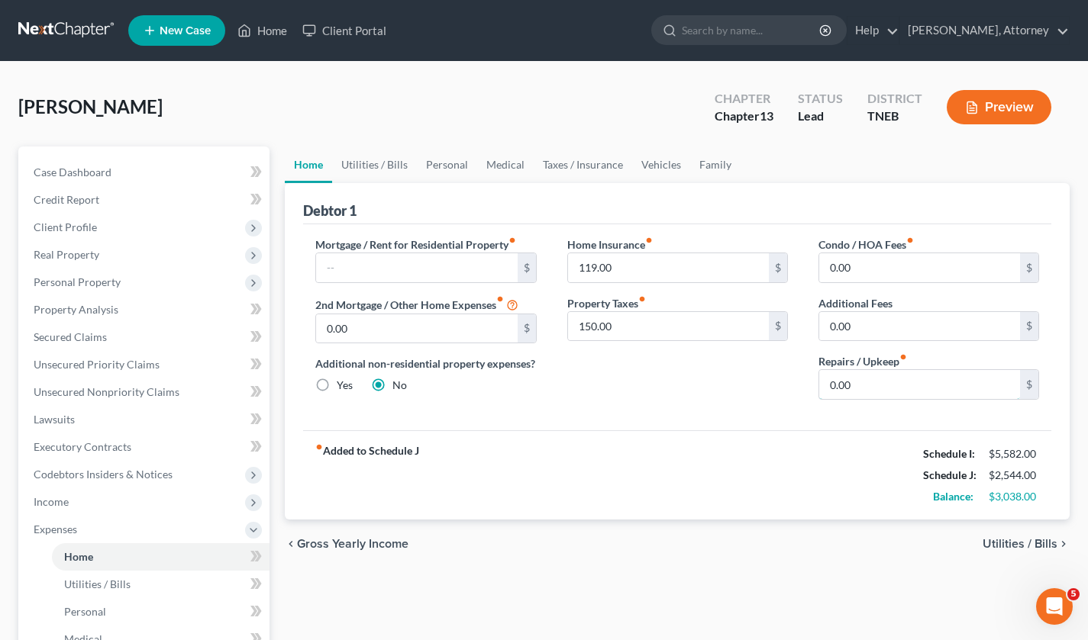
click at [889, 389] on input "0.00" at bounding box center [919, 384] width 201 height 29
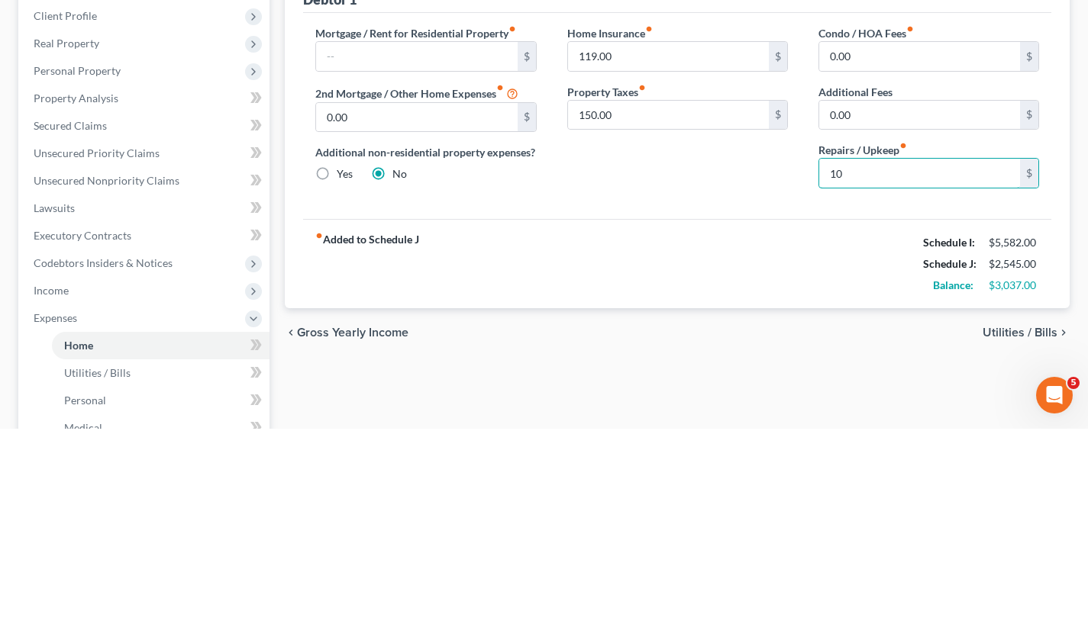
type input "100"
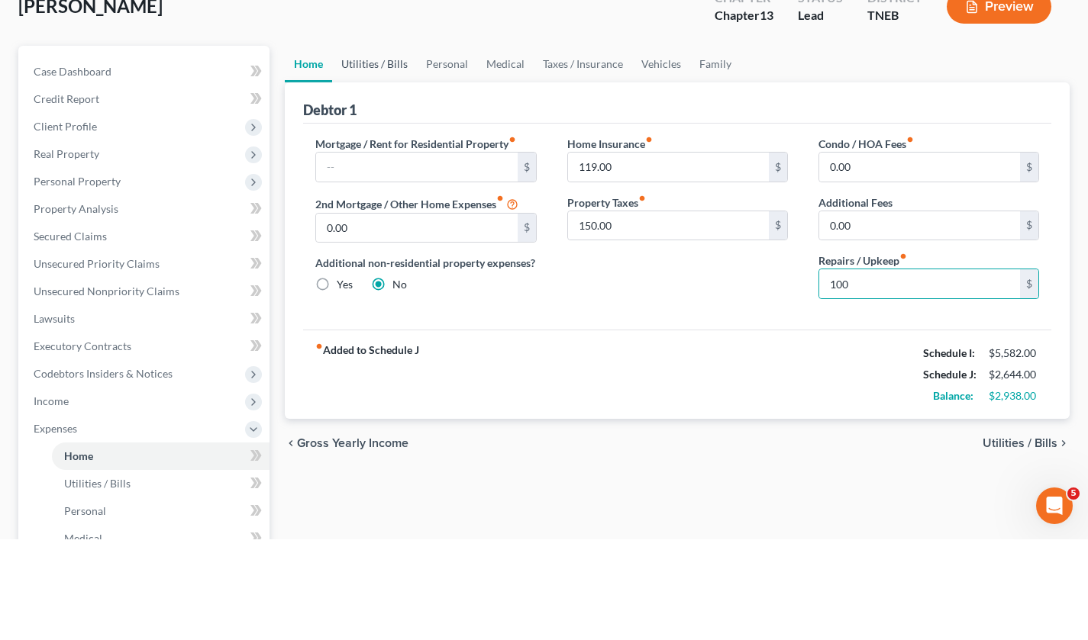
click at [375, 162] on link "Utilities / Bills" at bounding box center [374, 165] width 85 height 37
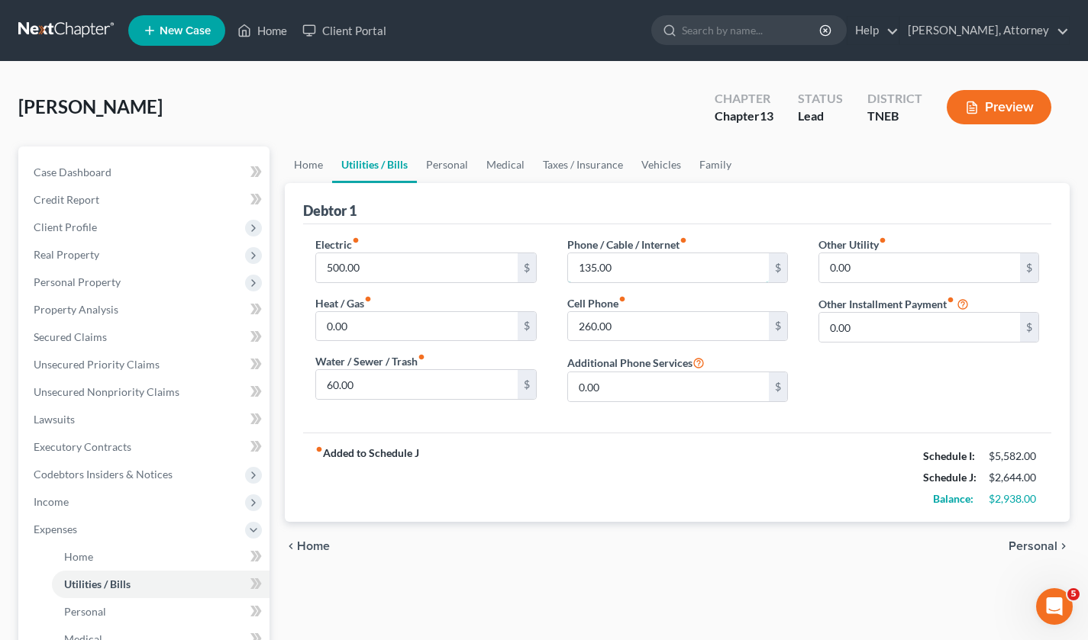
click at [682, 269] on input "135.00" at bounding box center [668, 267] width 201 height 29
type input "250"
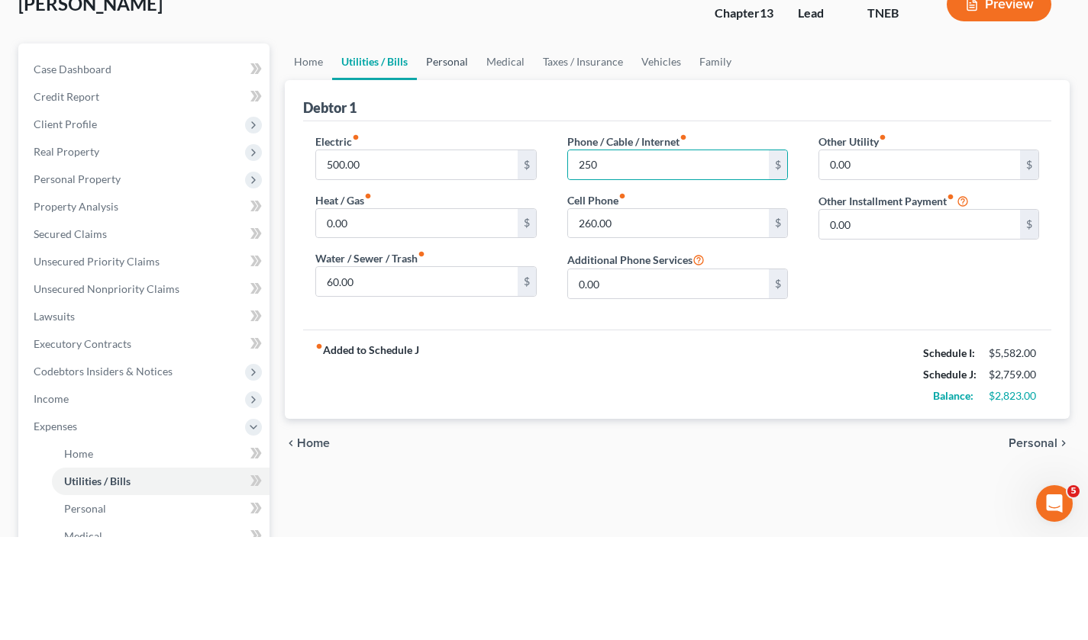
click at [454, 166] on link "Personal" at bounding box center [447, 165] width 60 height 37
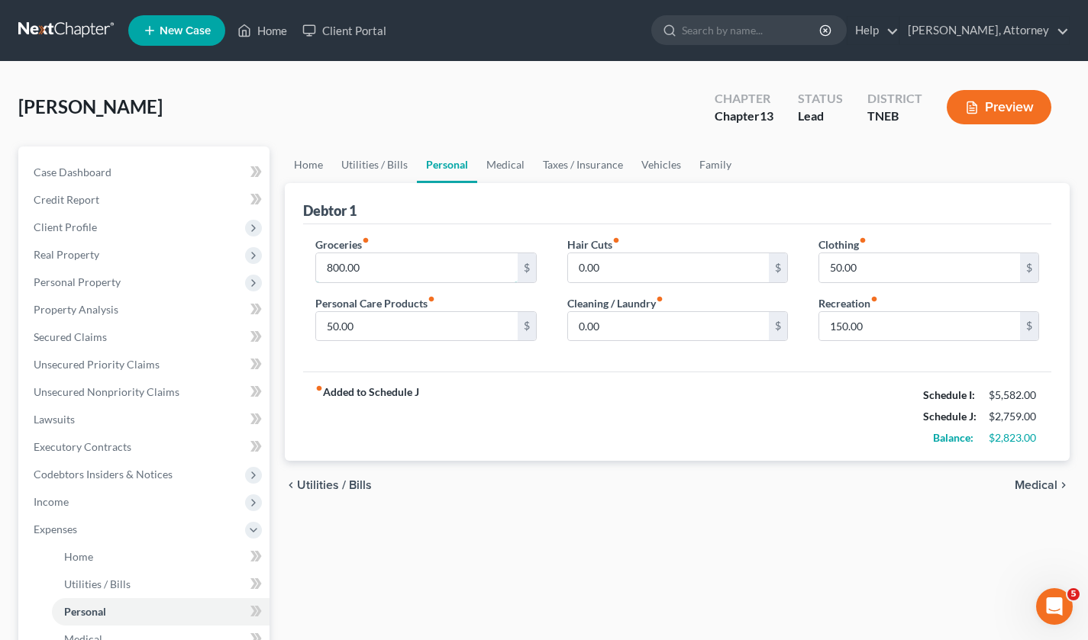
click at [429, 269] on input "800.00" at bounding box center [416, 267] width 201 height 29
type input "1,000"
type input "100"
type input "50"
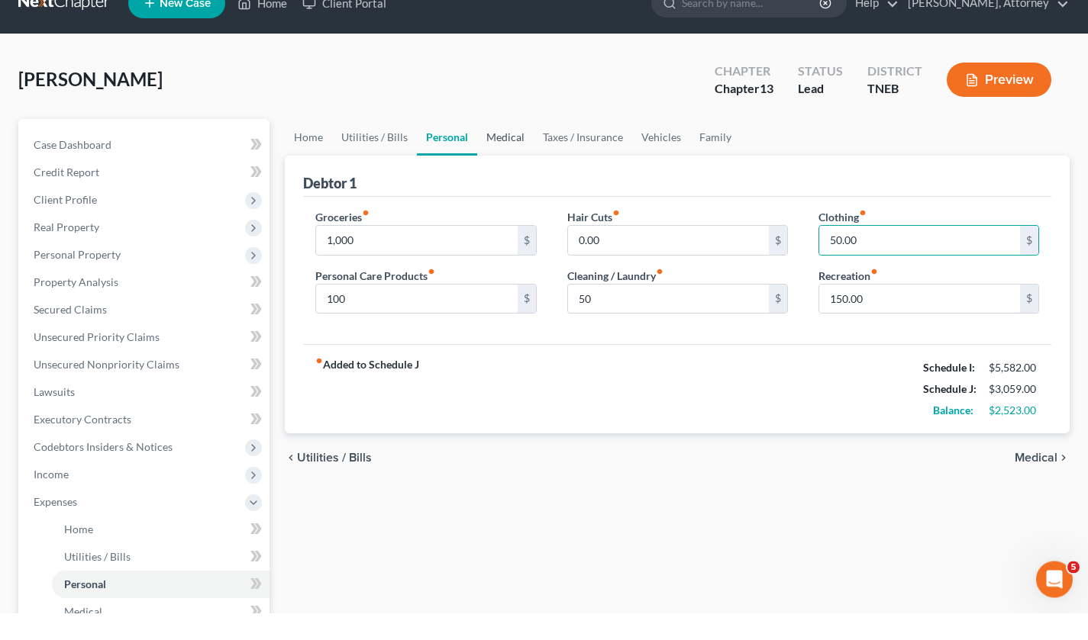
click at [499, 165] on link "Medical" at bounding box center [505, 165] width 56 height 37
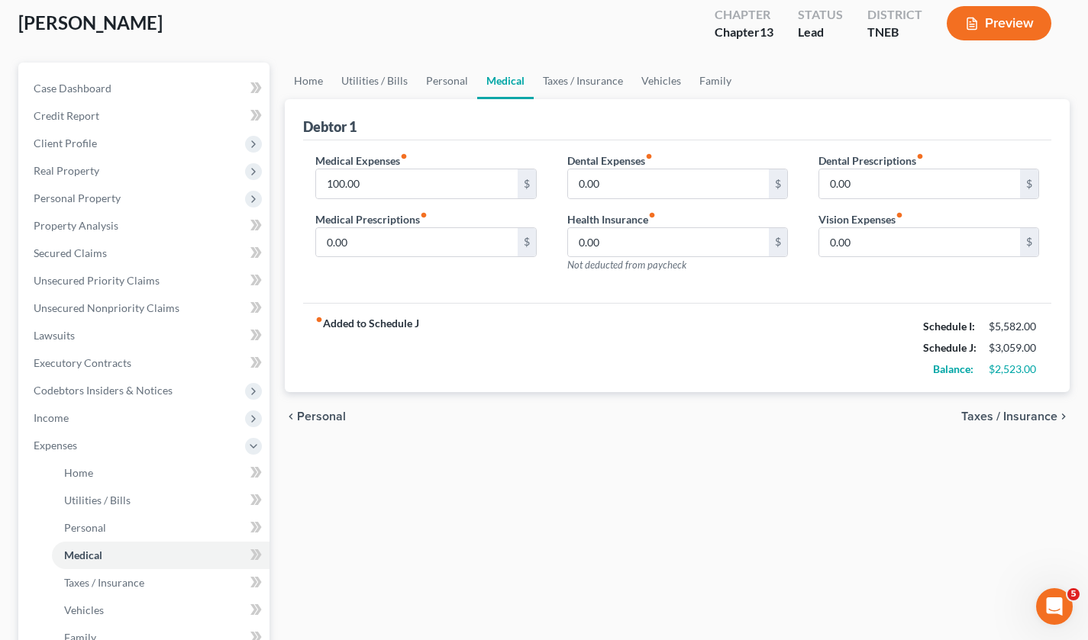
scroll to position [90, 0]
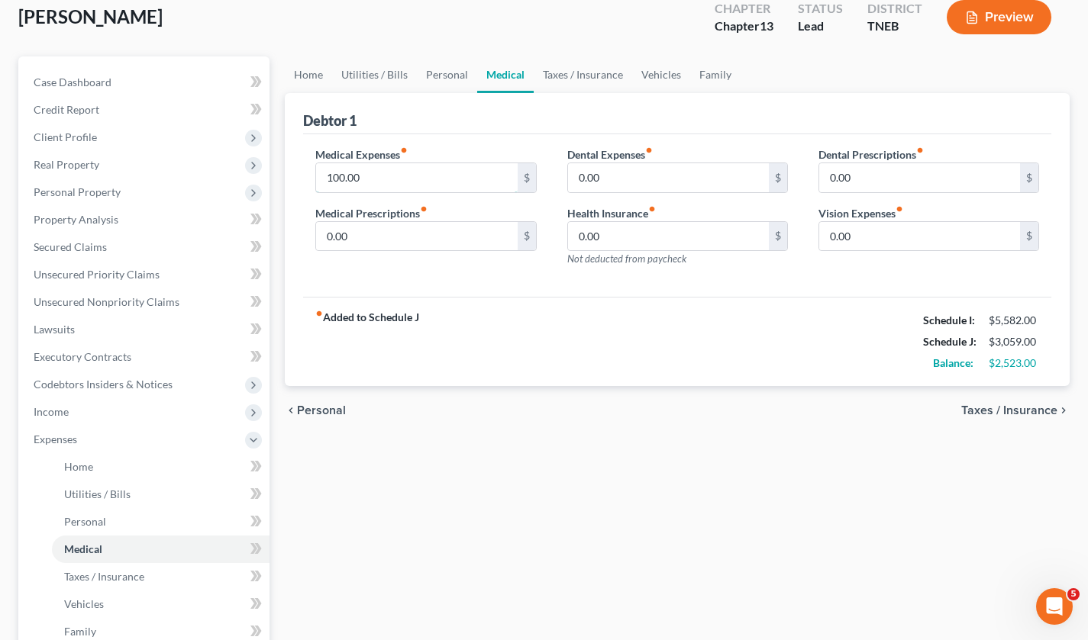
click at [450, 182] on input "100.00" at bounding box center [416, 177] width 201 height 29
type input "200"
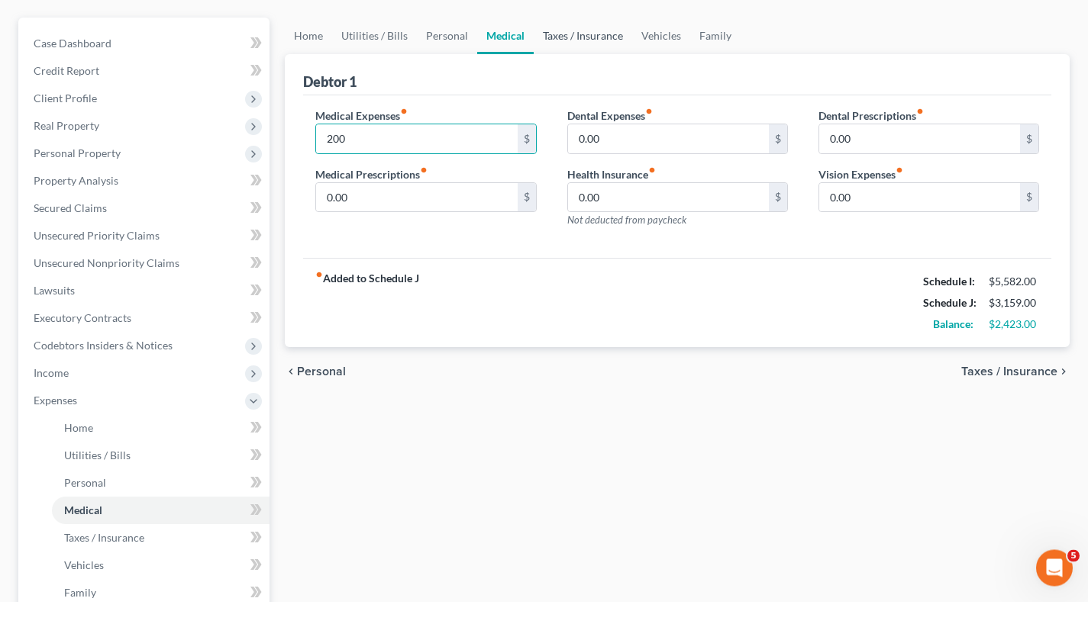
click at [589, 80] on link "Taxes / Insurance" at bounding box center [583, 74] width 98 height 37
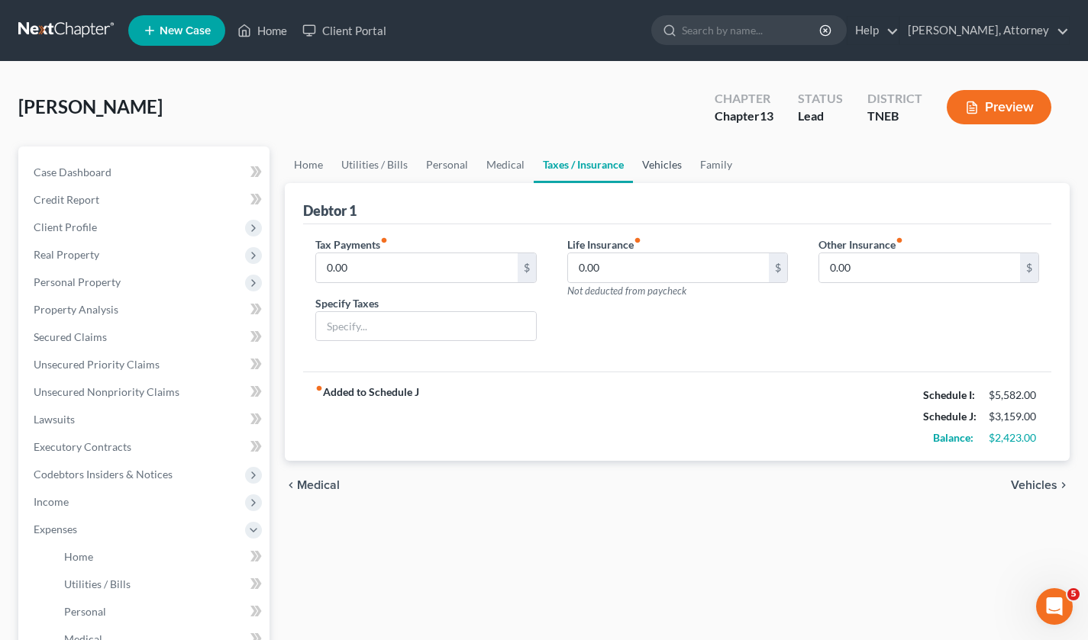
click at [661, 181] on link "Vehicles" at bounding box center [662, 165] width 58 height 37
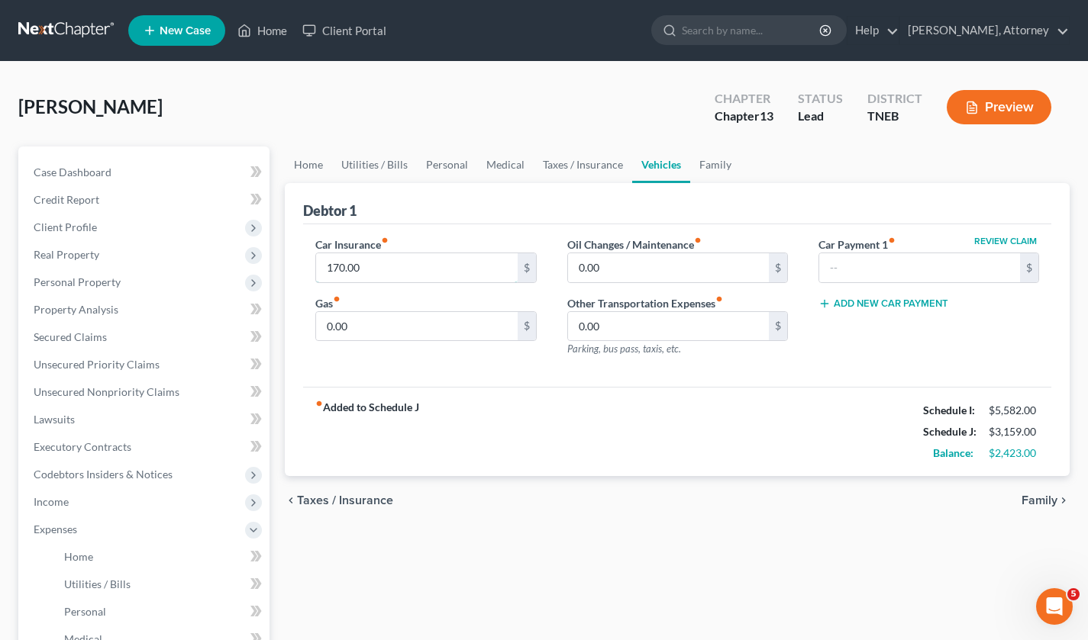
click at [447, 271] on input "170.00" at bounding box center [416, 267] width 201 height 29
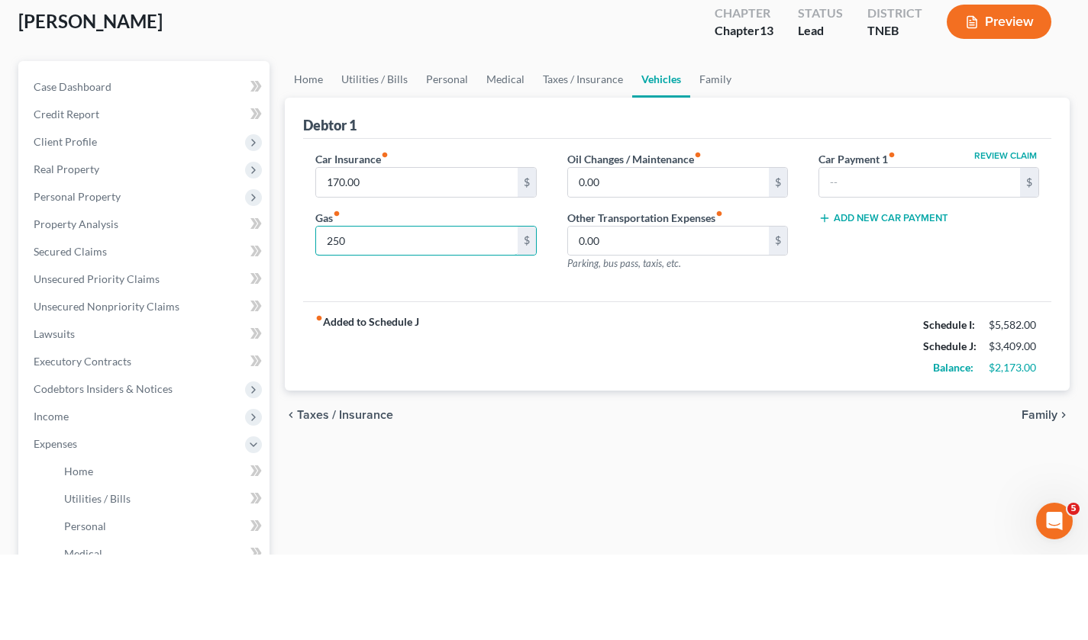
type input "250"
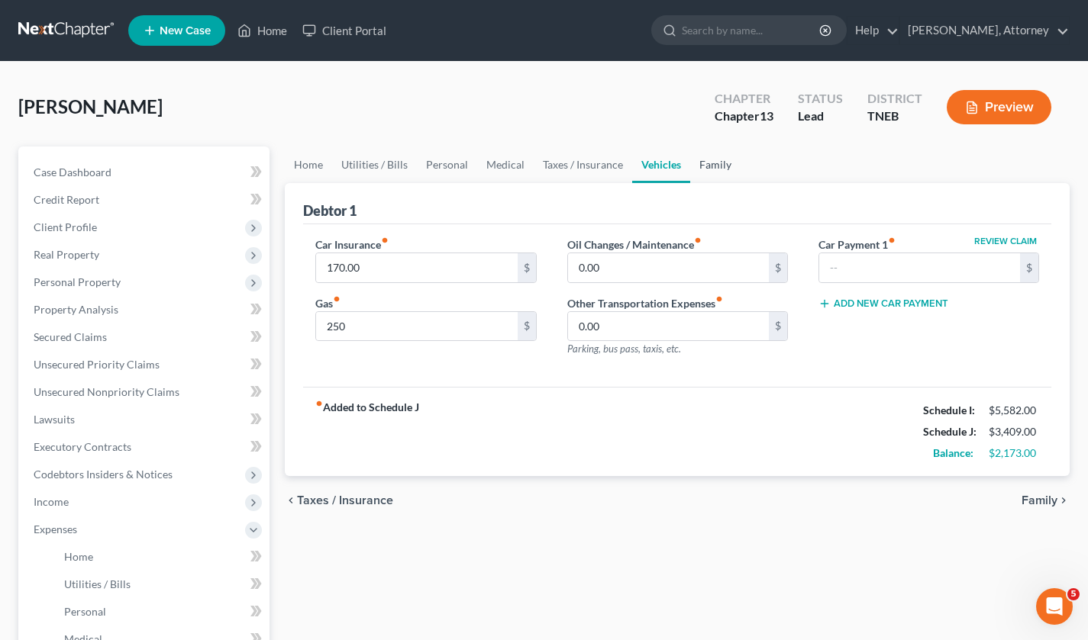
click at [707, 169] on link "Family" at bounding box center [715, 165] width 50 height 37
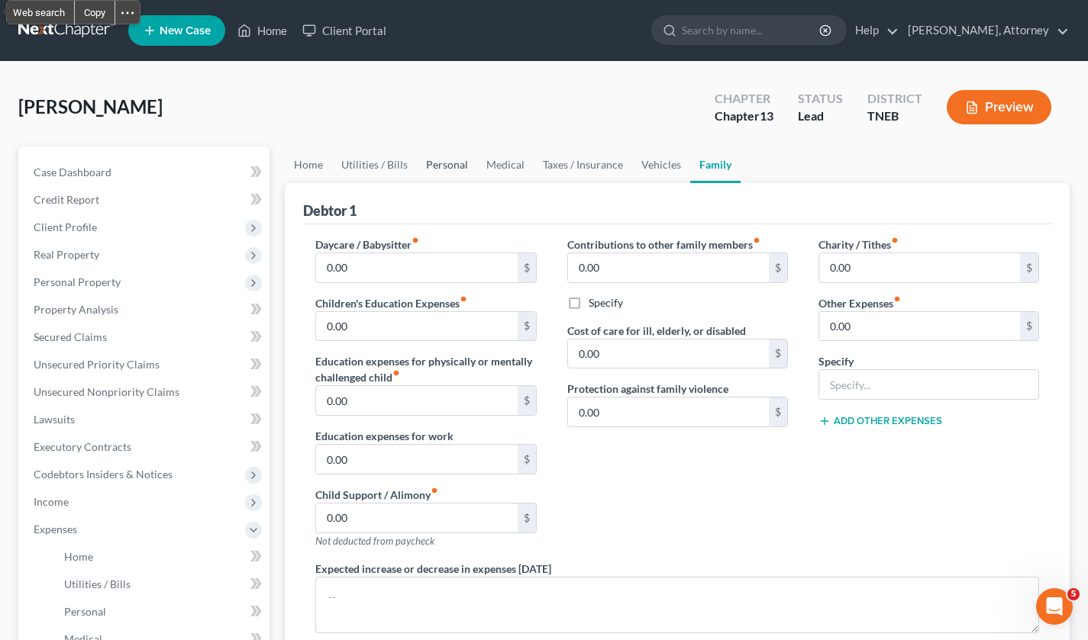
click at [432, 173] on link "Personal" at bounding box center [447, 165] width 60 height 37
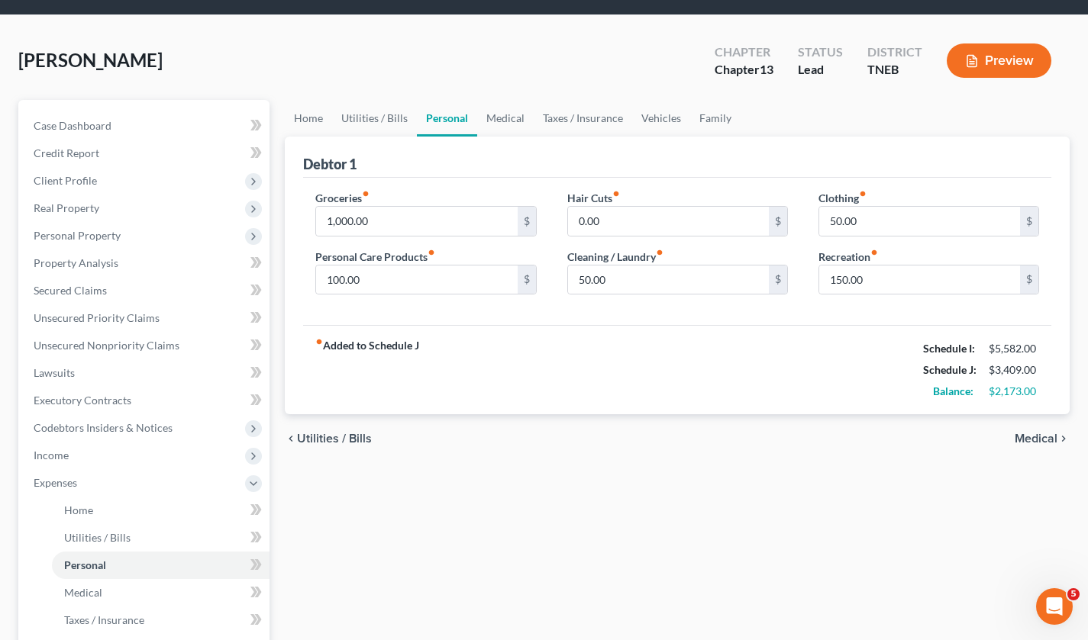
scroll to position [45, 0]
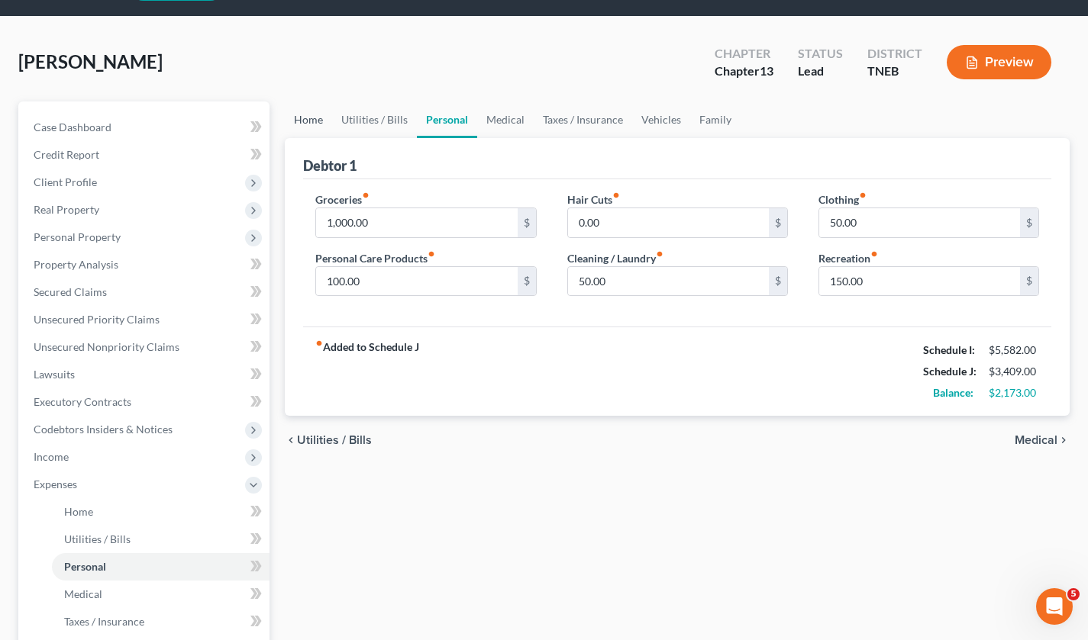
click at [304, 119] on link "Home" at bounding box center [308, 120] width 47 height 37
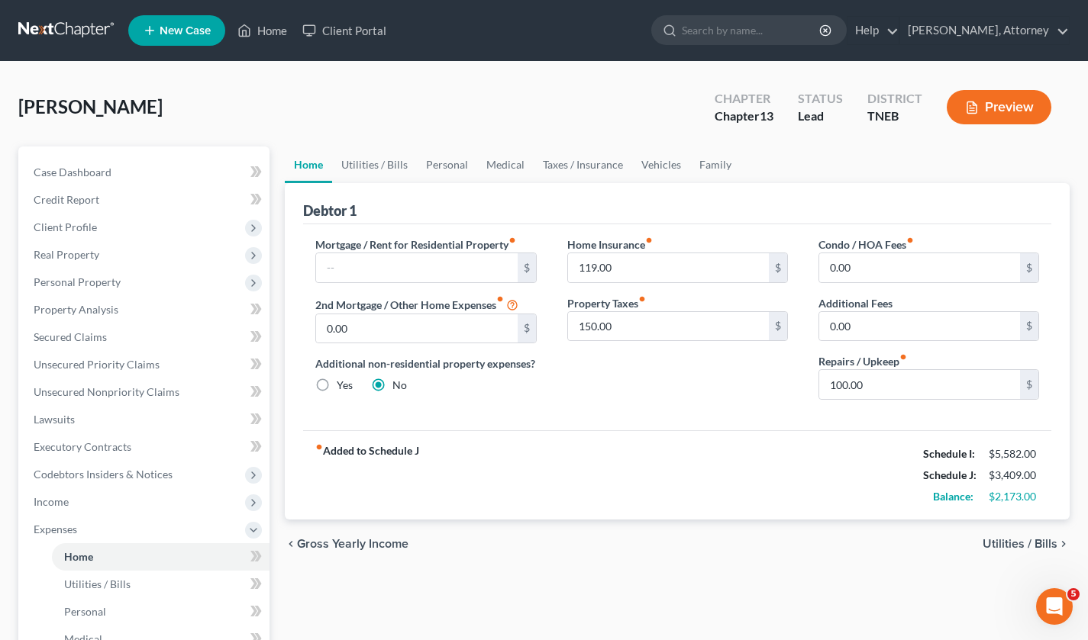
click at [1008, 111] on button "Preview" at bounding box center [999, 107] width 105 height 34
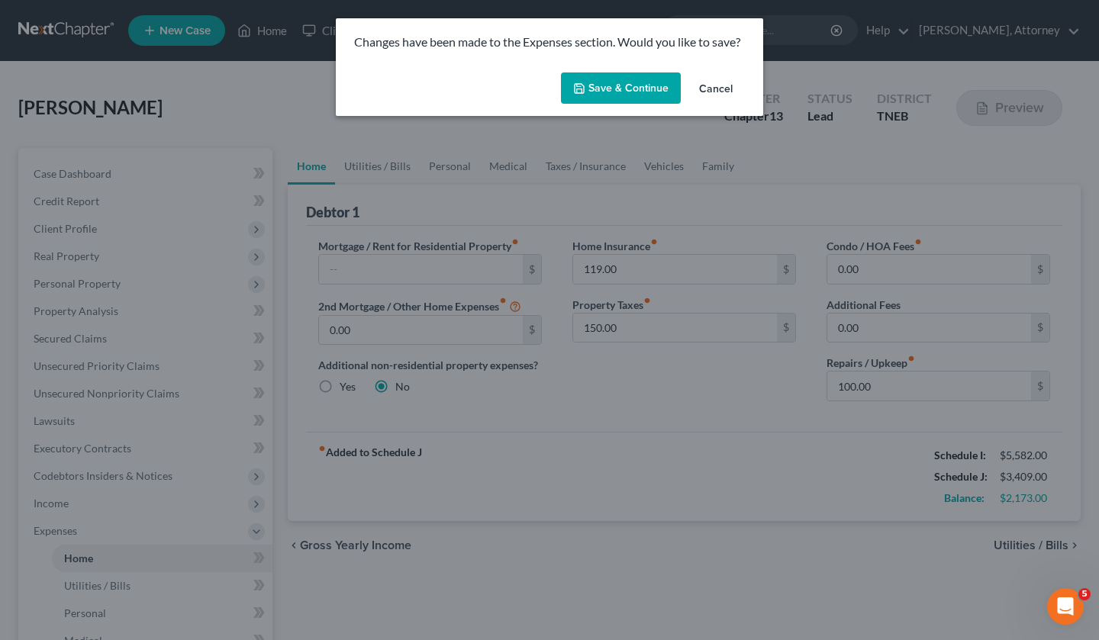
click at [627, 92] on button "Save & Continue" at bounding box center [621, 89] width 120 height 32
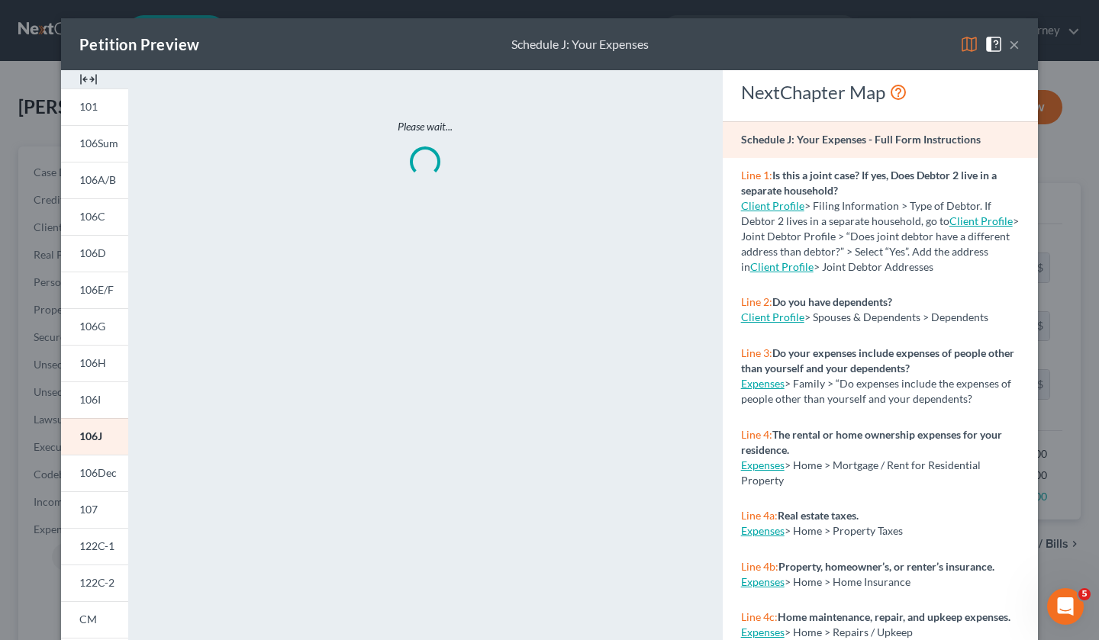
click at [963, 48] on img at bounding box center [969, 44] width 18 height 18
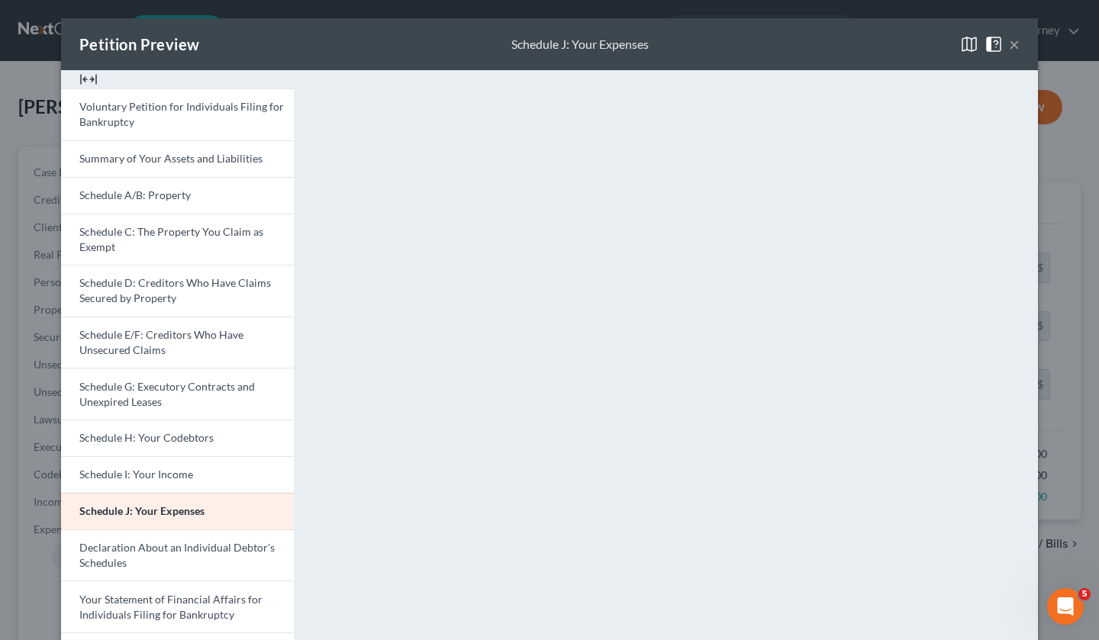
click at [162, 475] on span "Schedule I: Your Income" at bounding box center [136, 474] width 114 height 13
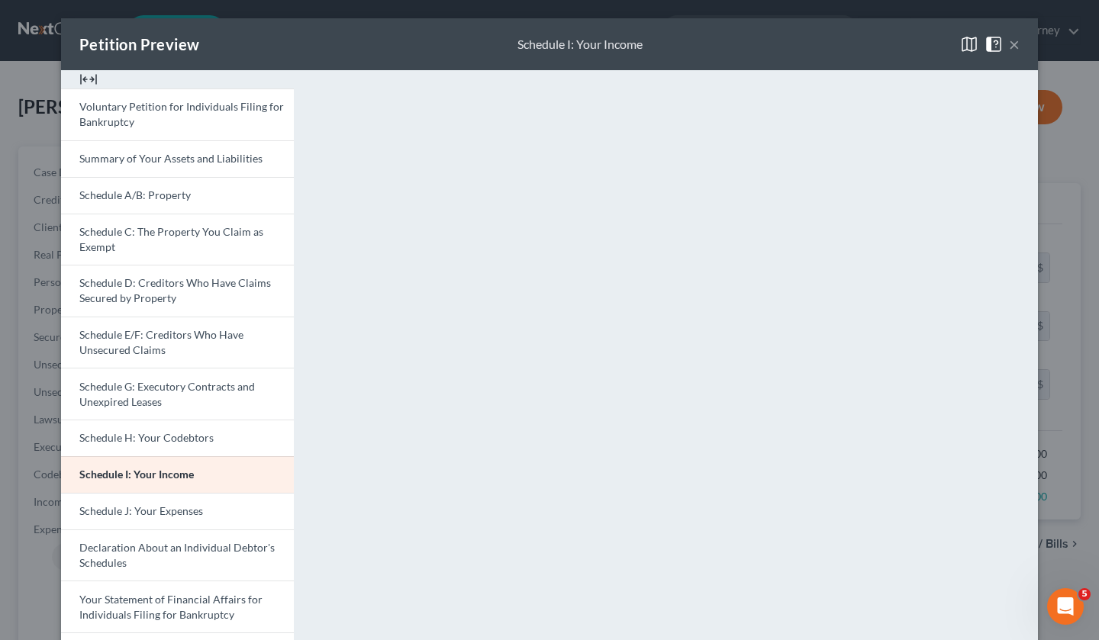
click at [1009, 50] on button "×" at bounding box center [1014, 44] width 11 height 18
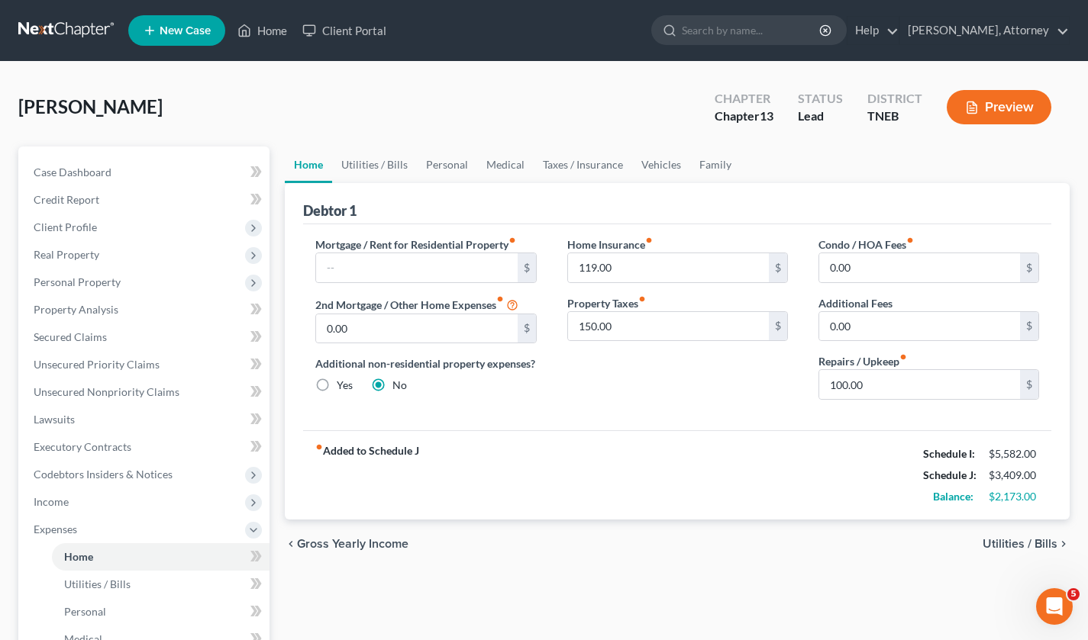
click at [1044, 4] on nav "Home New Case Client Portal Melissa Wortley Lawing, Attorney rwortley79@gmail.c…" at bounding box center [544, 30] width 1088 height 61
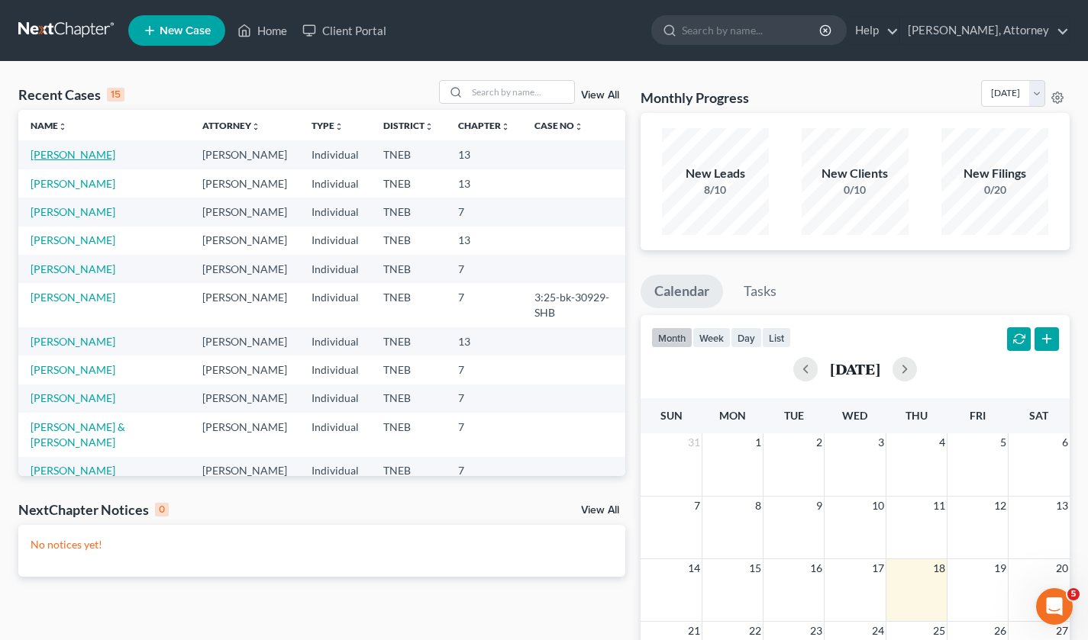
click at [76, 151] on link "[PERSON_NAME]" at bounding box center [73, 154] width 85 height 13
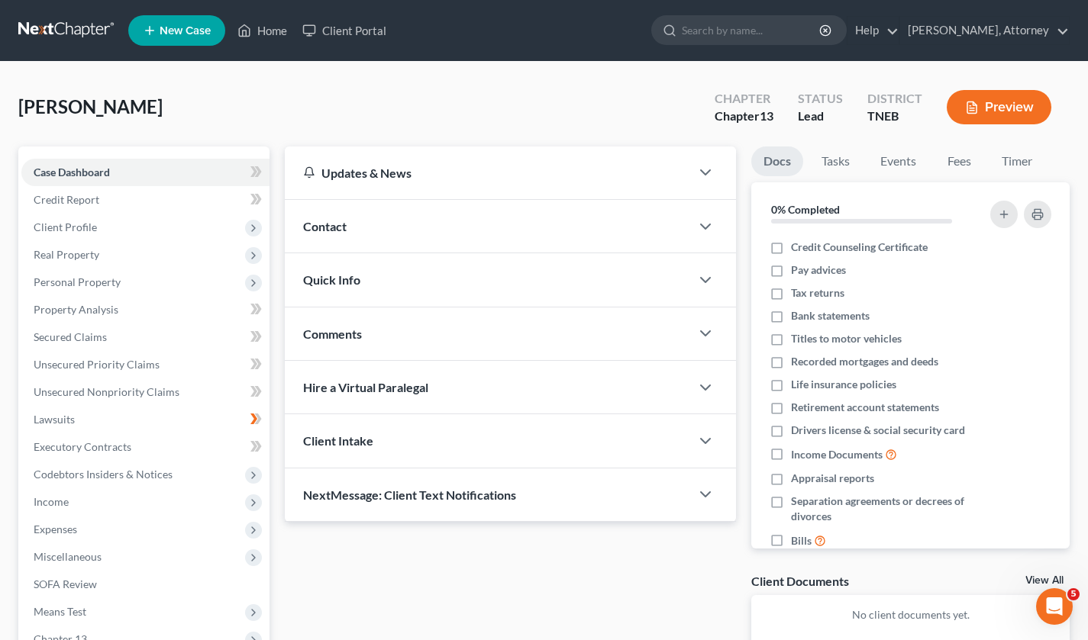
click at [56, 223] on span "Client Profile" at bounding box center [65, 227] width 63 height 13
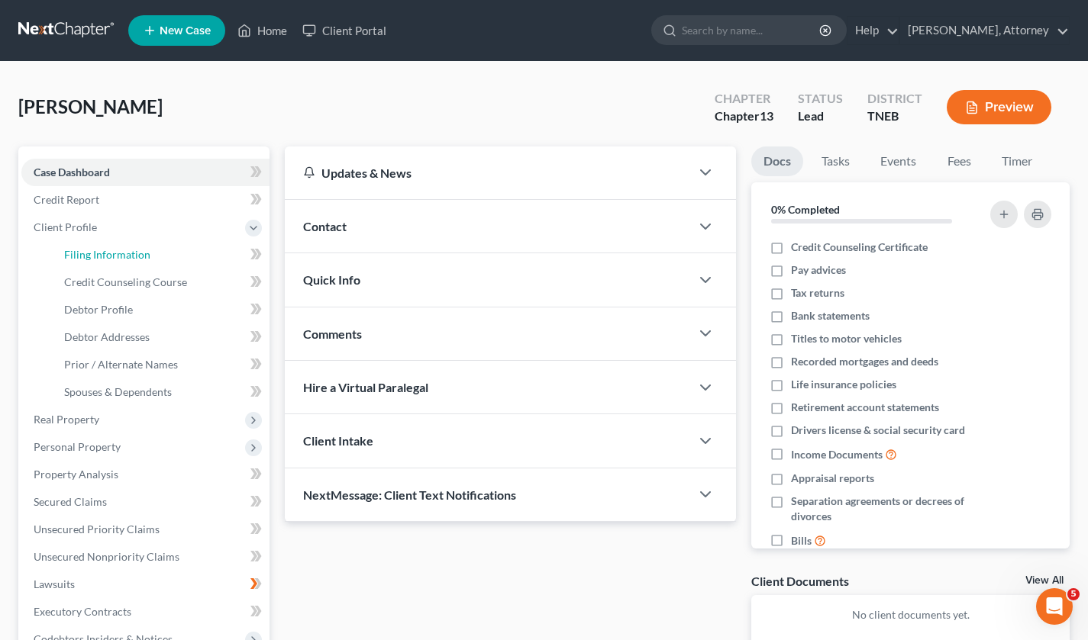
click at [136, 257] on span "Filing Information" at bounding box center [107, 254] width 86 height 13
select select "1"
select select "0"
select select "3"
select select "44"
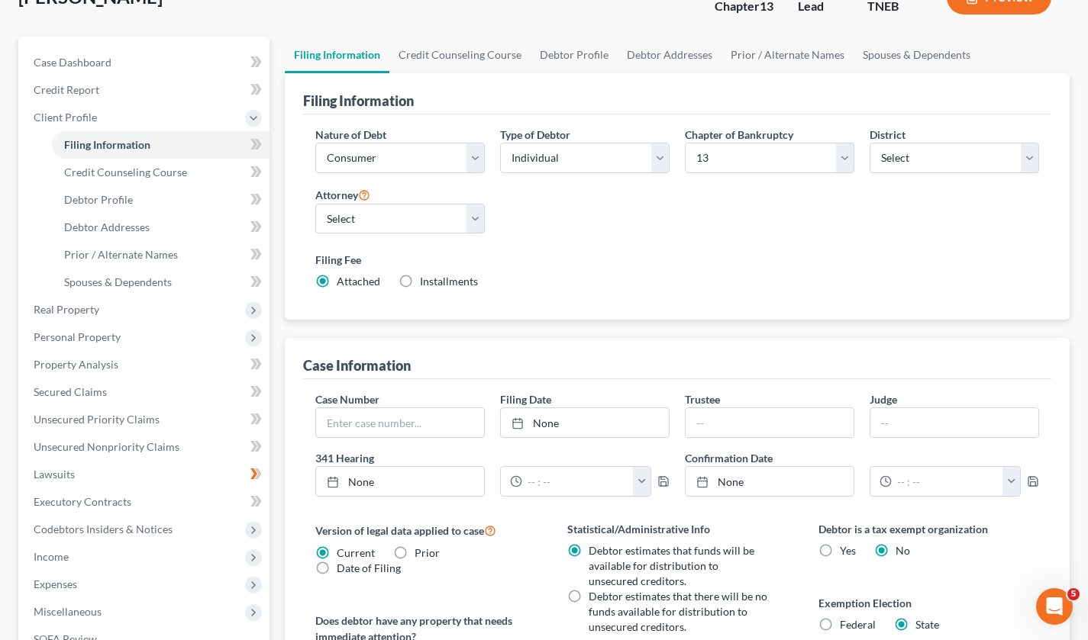
scroll to position [111, 0]
click at [182, 176] on span "Credit Counseling Course" at bounding box center [125, 171] width 123 height 13
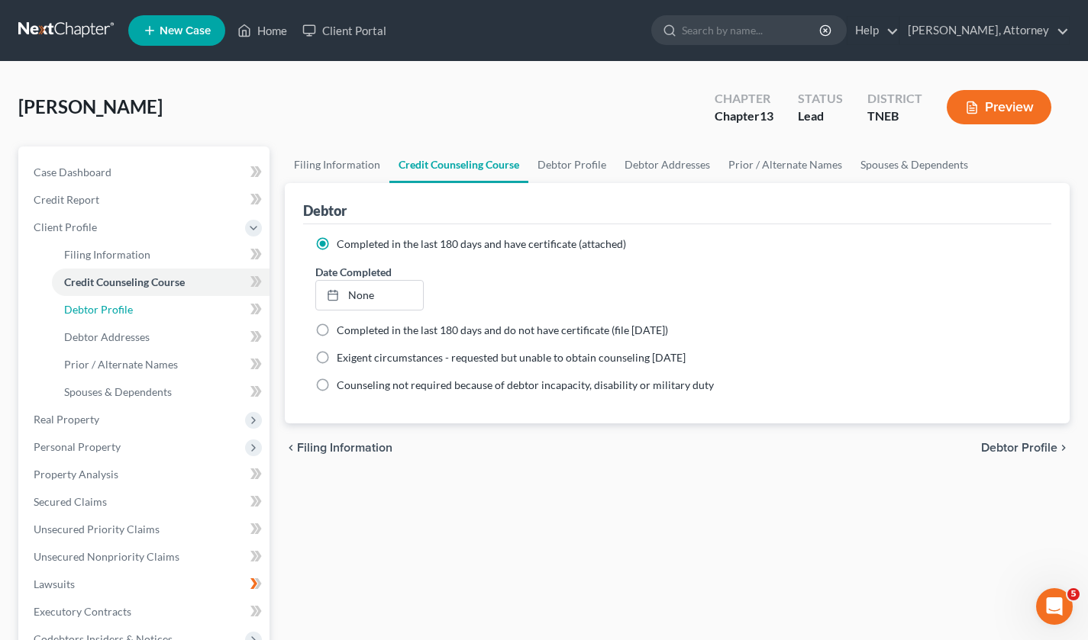
click at [137, 315] on link "Debtor Profile" at bounding box center [161, 309] width 218 height 27
select select "3"
select select "1"
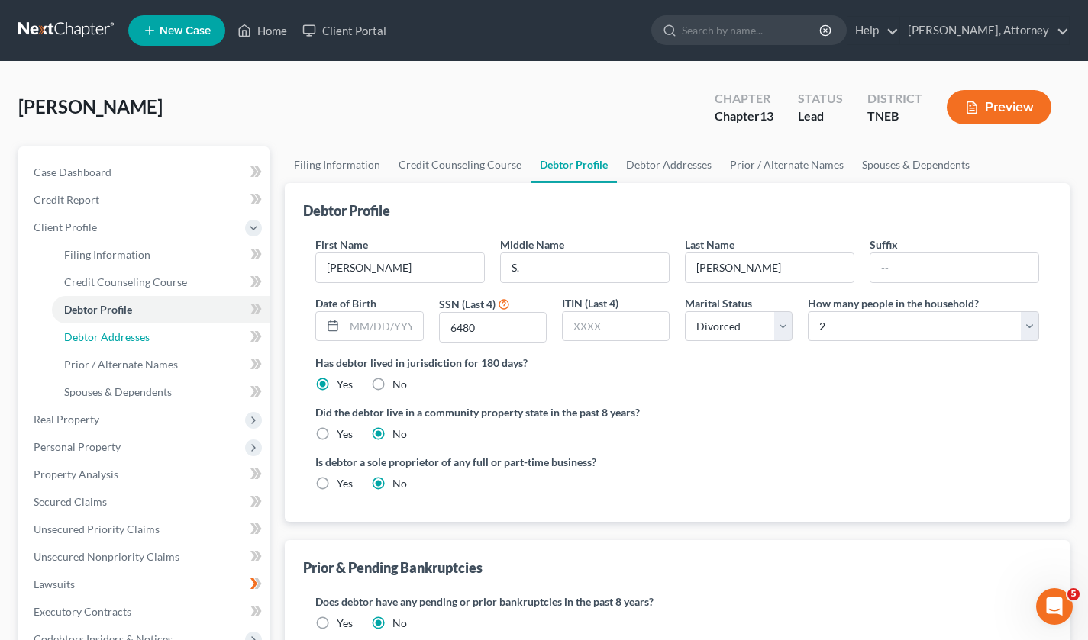
click at [152, 340] on link "Debtor Addresses" at bounding box center [161, 337] width 218 height 27
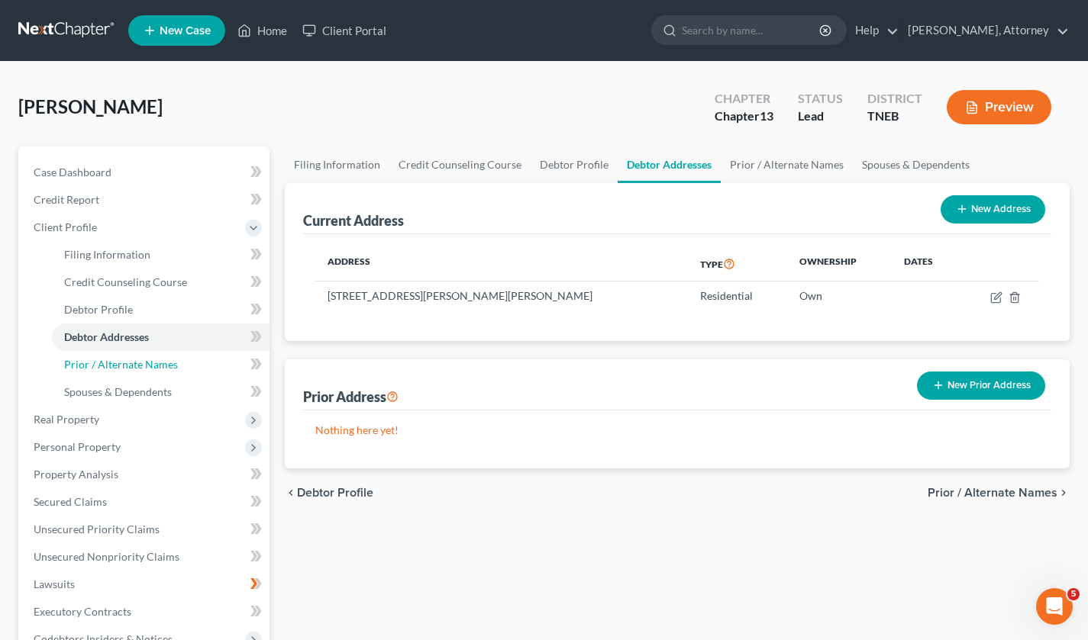
click at [184, 363] on link "Prior / Alternate Names" at bounding box center [161, 364] width 218 height 27
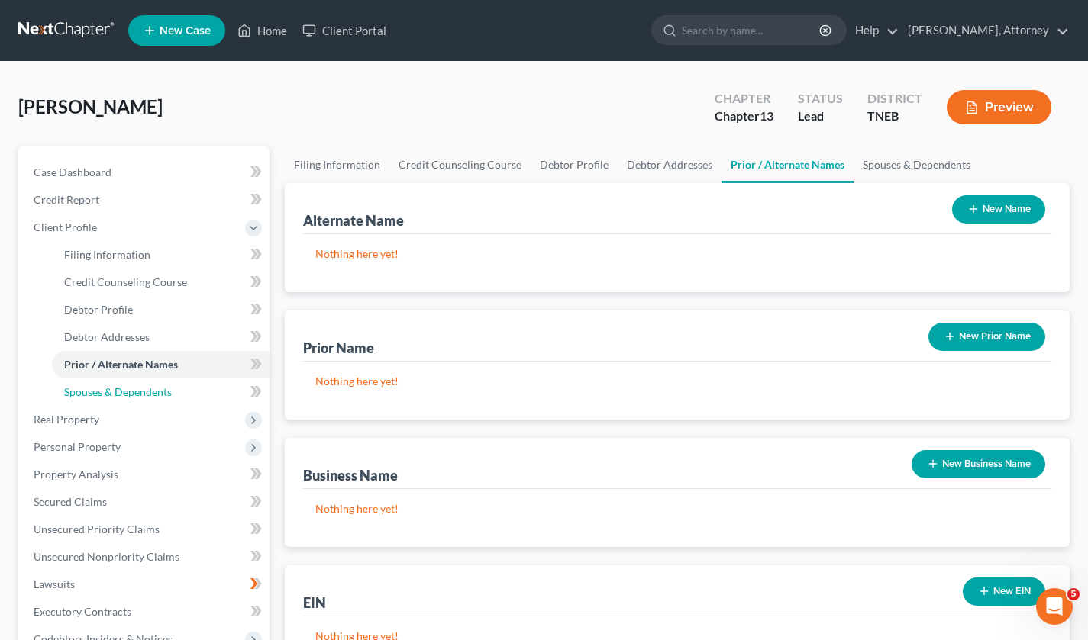
click at [192, 403] on link "Spouses & Dependents" at bounding box center [161, 392] width 218 height 27
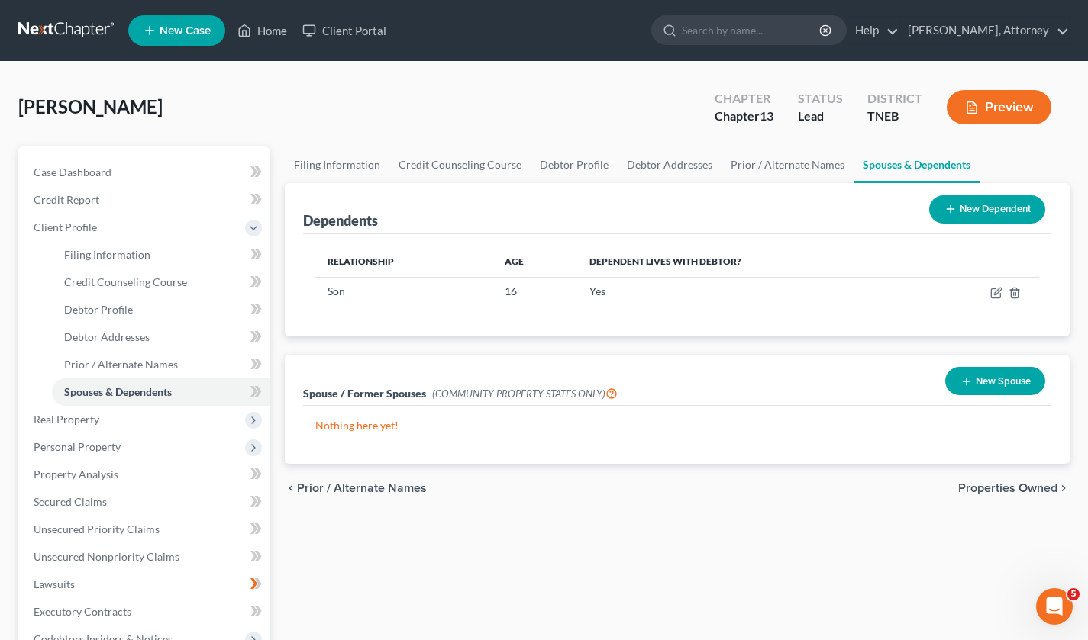
click at [89, 418] on span "Real Property" at bounding box center [67, 419] width 66 height 13
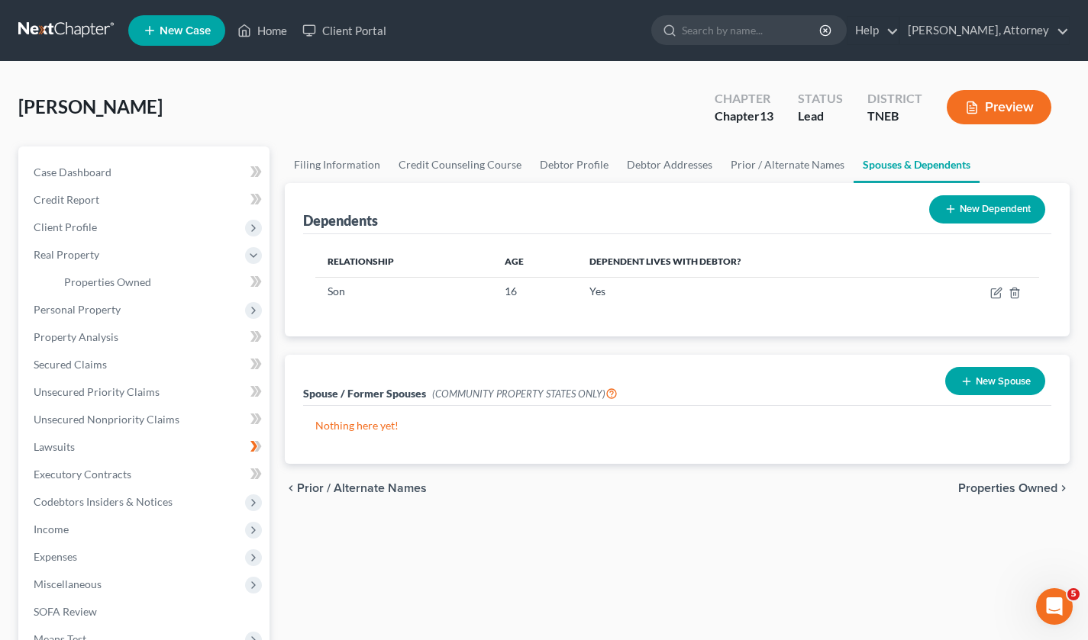
click at [191, 292] on link "Properties Owned" at bounding box center [161, 282] width 218 height 27
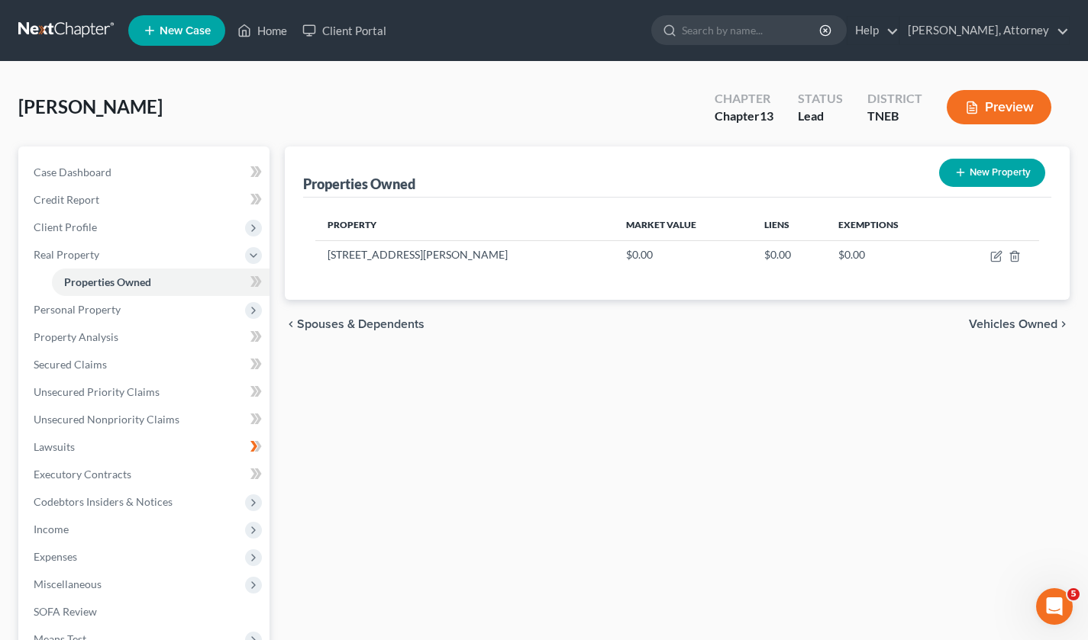
click at [160, 315] on span "Personal Property" at bounding box center [145, 309] width 248 height 27
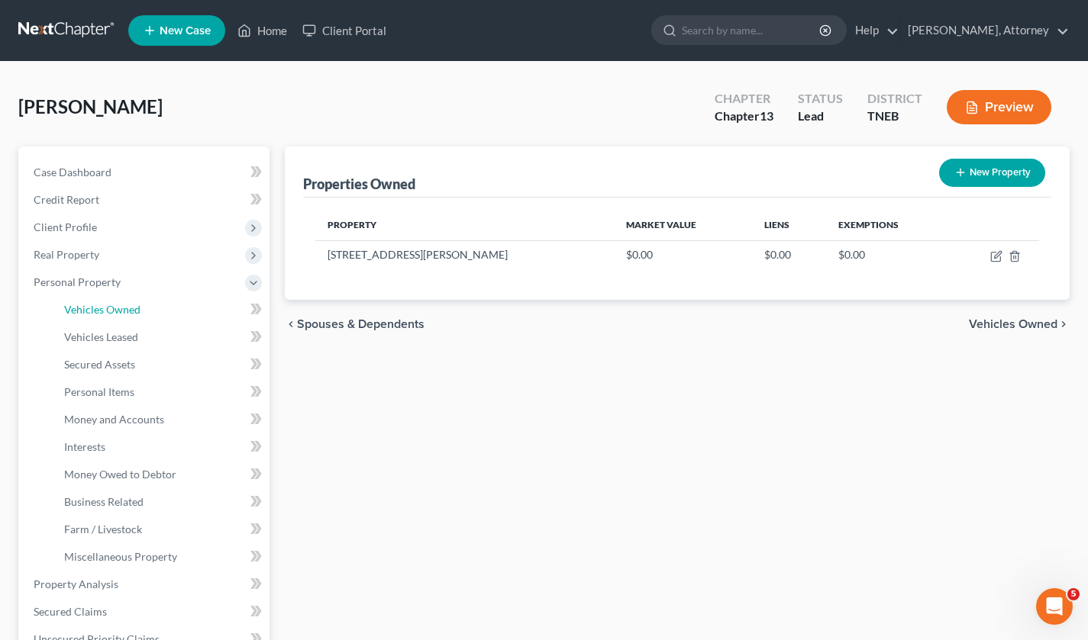
click at [173, 314] on link "Vehicles Owned" at bounding box center [161, 309] width 218 height 27
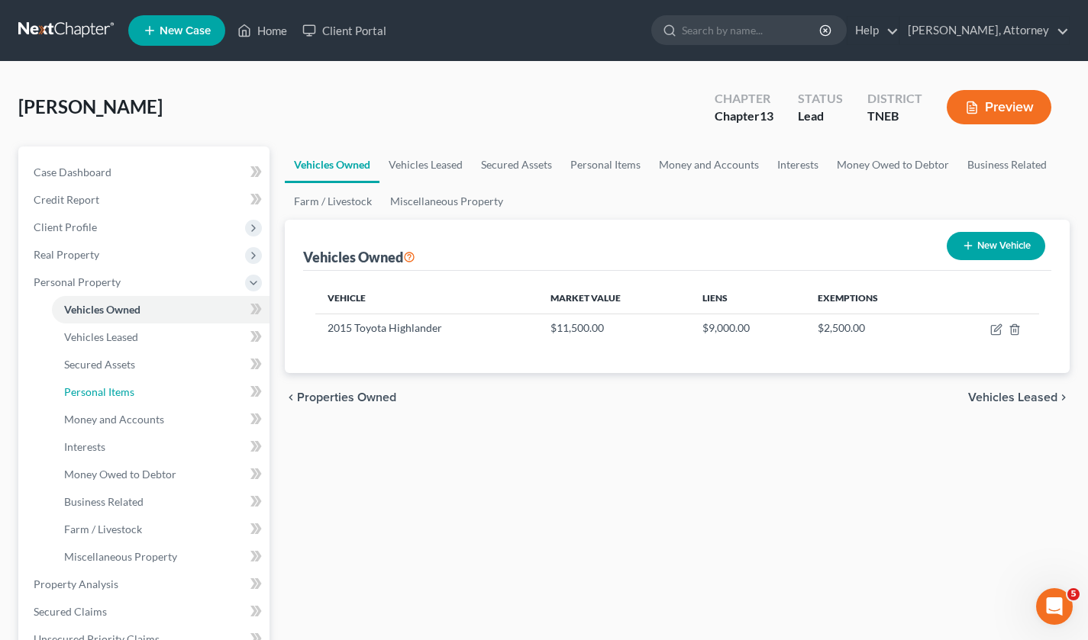
click at [155, 397] on link "Personal Items" at bounding box center [161, 392] width 218 height 27
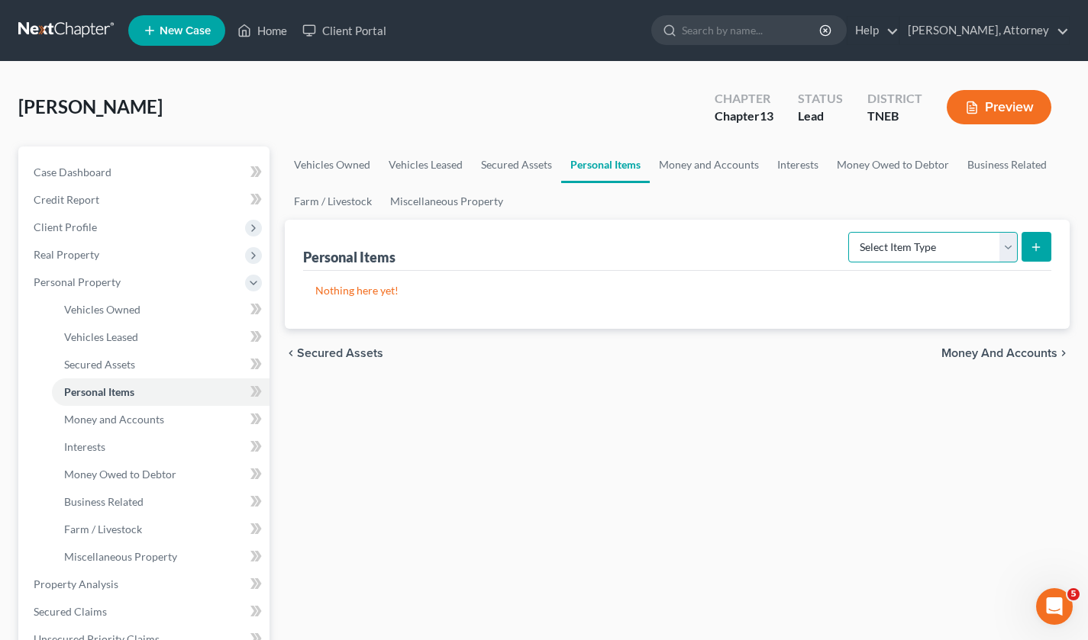
click at [973, 250] on select "Select Item Type Clothing Collectibles Of Value Electronics Firearms Household …" at bounding box center [932, 247] width 169 height 31
select select "clothing"
click at [850, 232] on select "Select Item Type Clothing Collectibles Of Value Electronics Firearms Household …" at bounding box center [932, 247] width 169 height 31
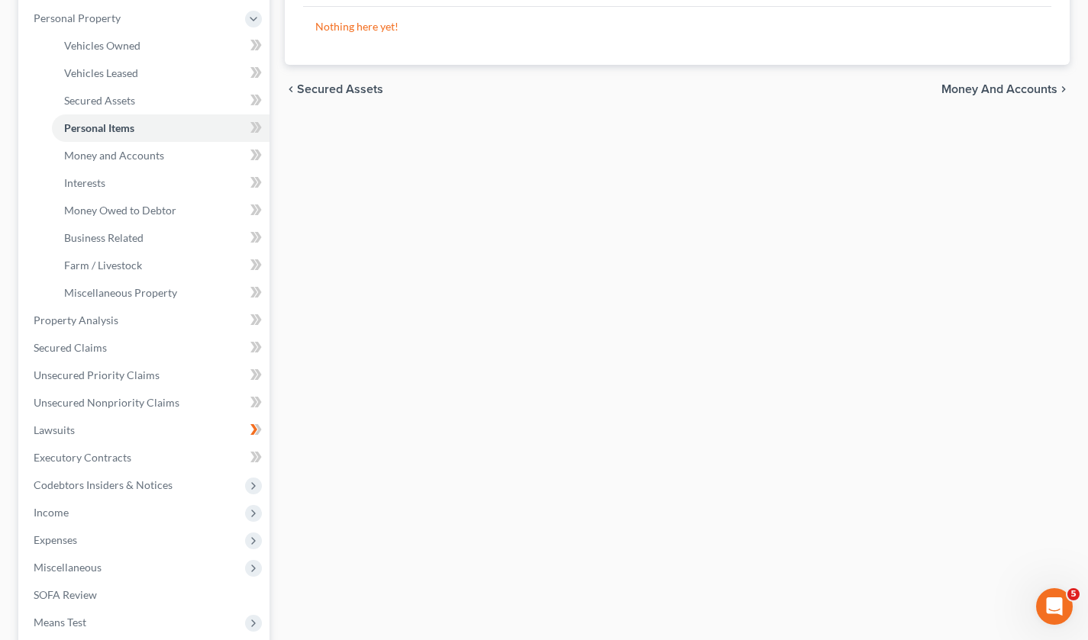
scroll to position [263, 0]
click at [256, 432] on icon at bounding box center [253, 431] width 7 height 11
click at [253, 433] on icon at bounding box center [253, 431] width 7 height 11
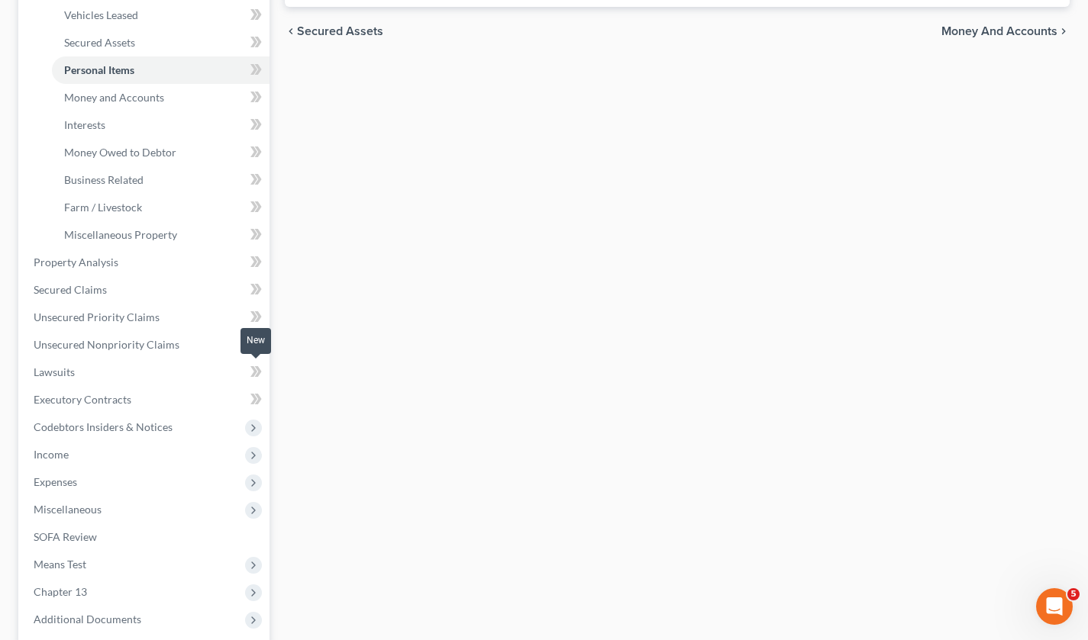
click at [117, 457] on span "Income" at bounding box center [145, 454] width 248 height 27
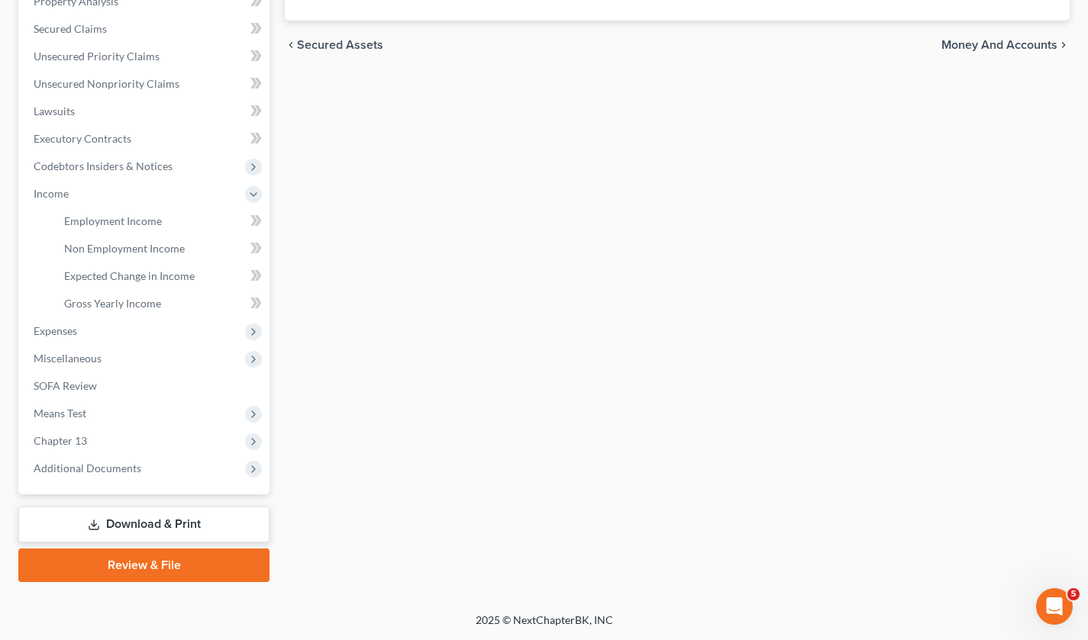
scroll to position [307, 0]
click at [153, 221] on span "Employment Income" at bounding box center [113, 222] width 98 height 13
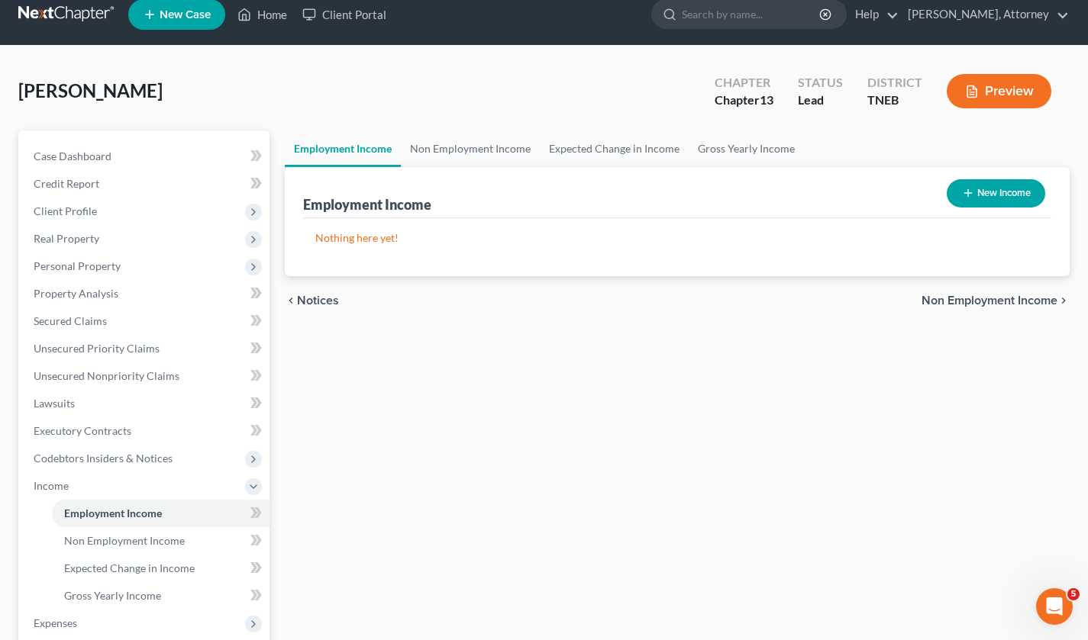
scroll to position [21, 0]
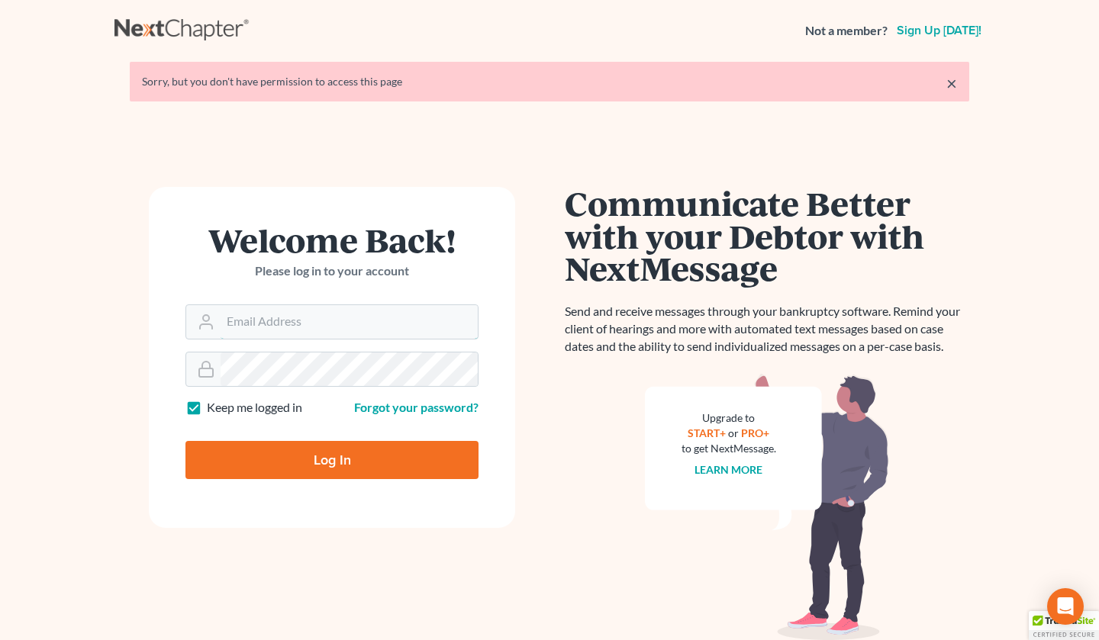
click at [340, 323] on input "Email Address" at bounding box center [349, 322] width 257 height 34
type input "[EMAIL_ADDRESS][DOMAIN_NAME]"
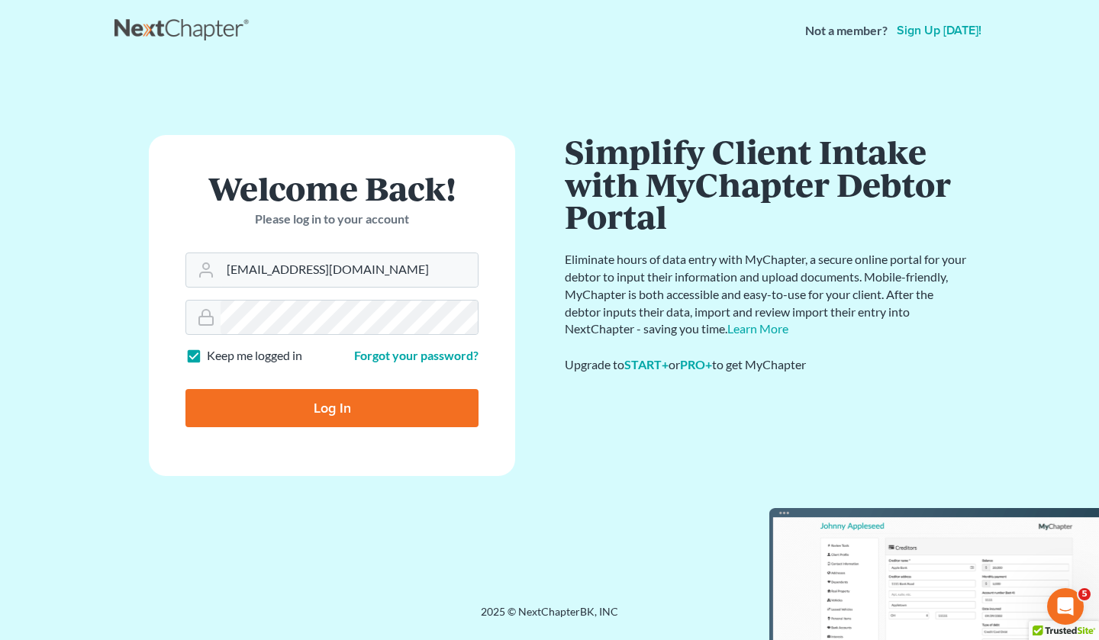
click at [340, 399] on input "Log In" at bounding box center [331, 408] width 293 height 38
type input "Thinking..."
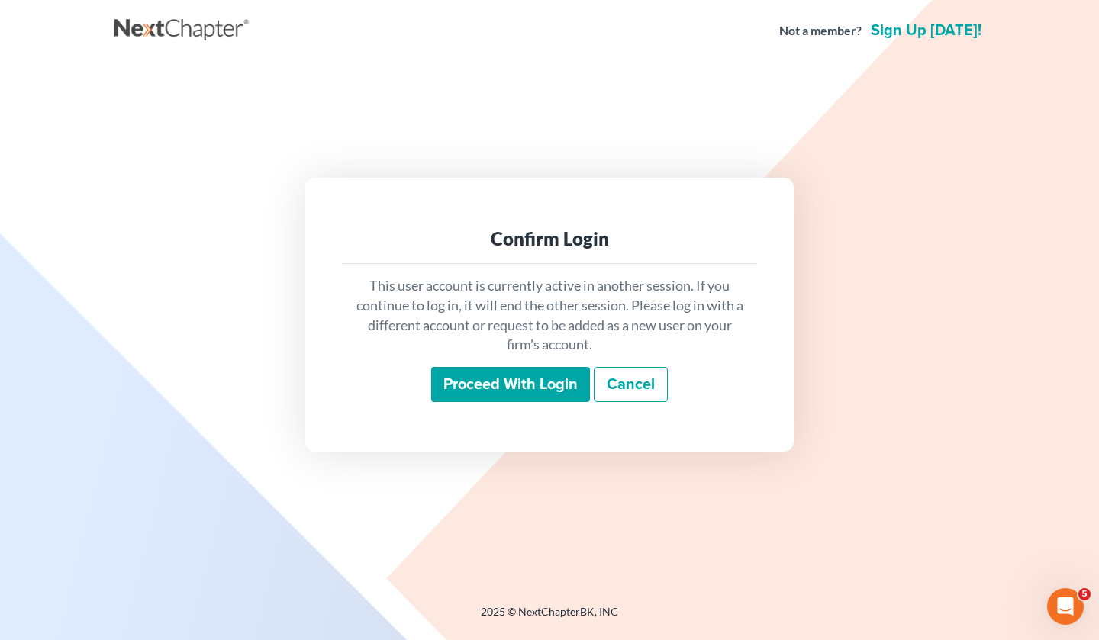
click at [526, 385] on input "Proceed with login" at bounding box center [510, 384] width 159 height 35
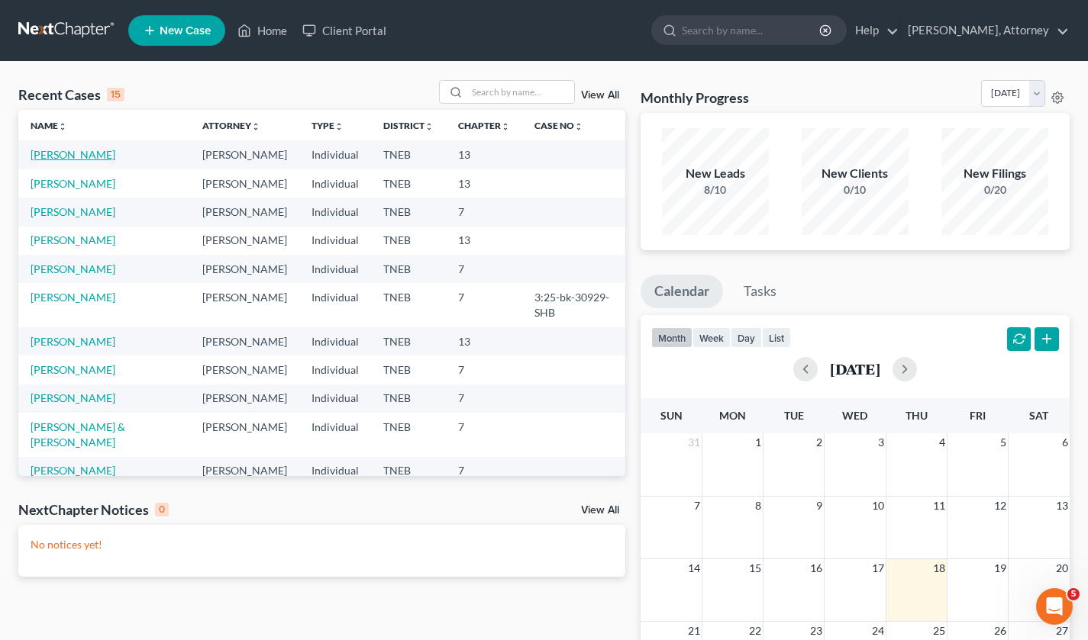
click at [82, 153] on link "[PERSON_NAME]" at bounding box center [73, 154] width 85 height 13
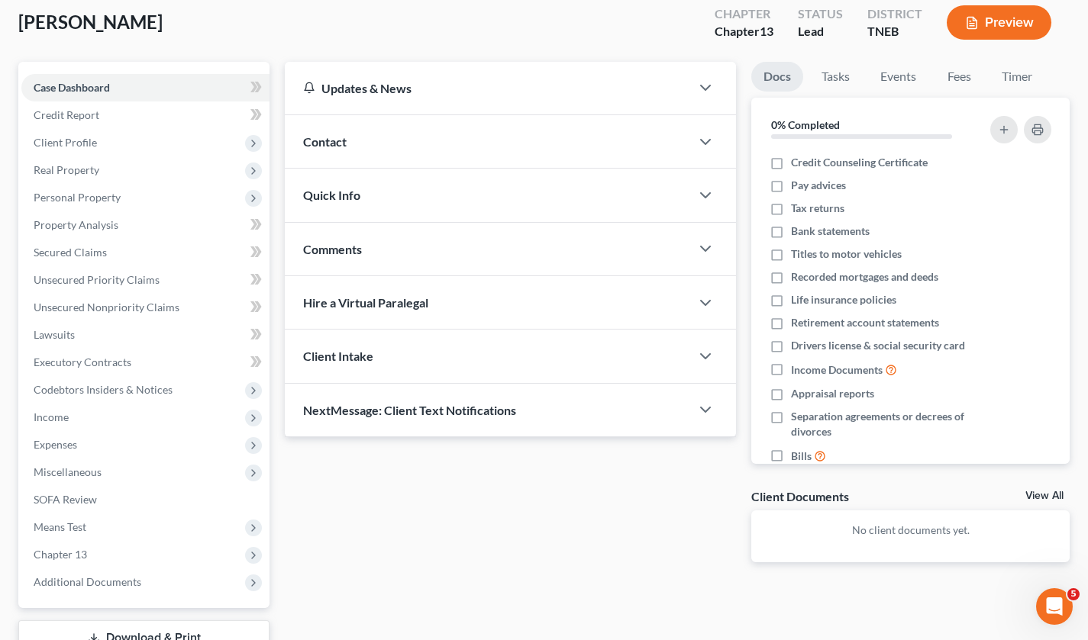
scroll to position [85, 0]
click at [95, 447] on span "Expenses" at bounding box center [145, 444] width 248 height 27
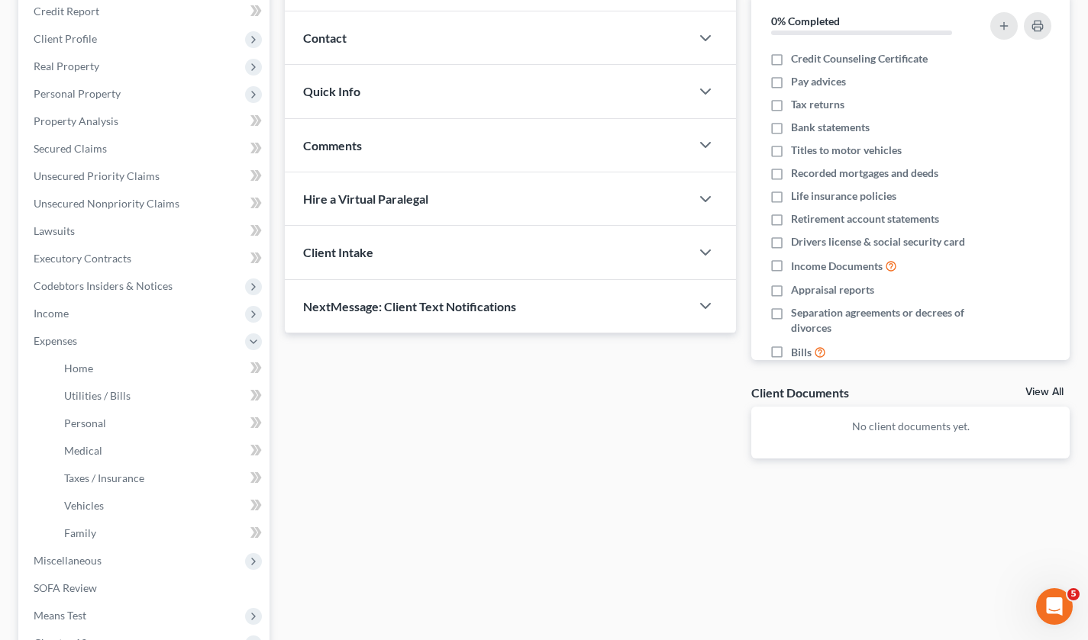
scroll to position [195, 0]
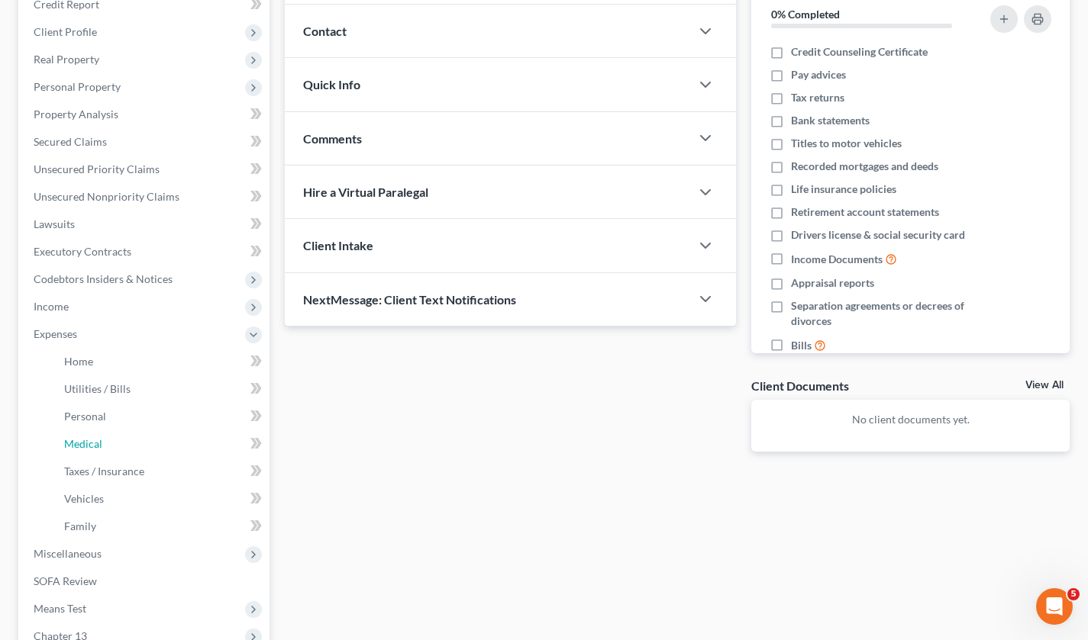
click at [95, 447] on span "Medical" at bounding box center [83, 443] width 38 height 13
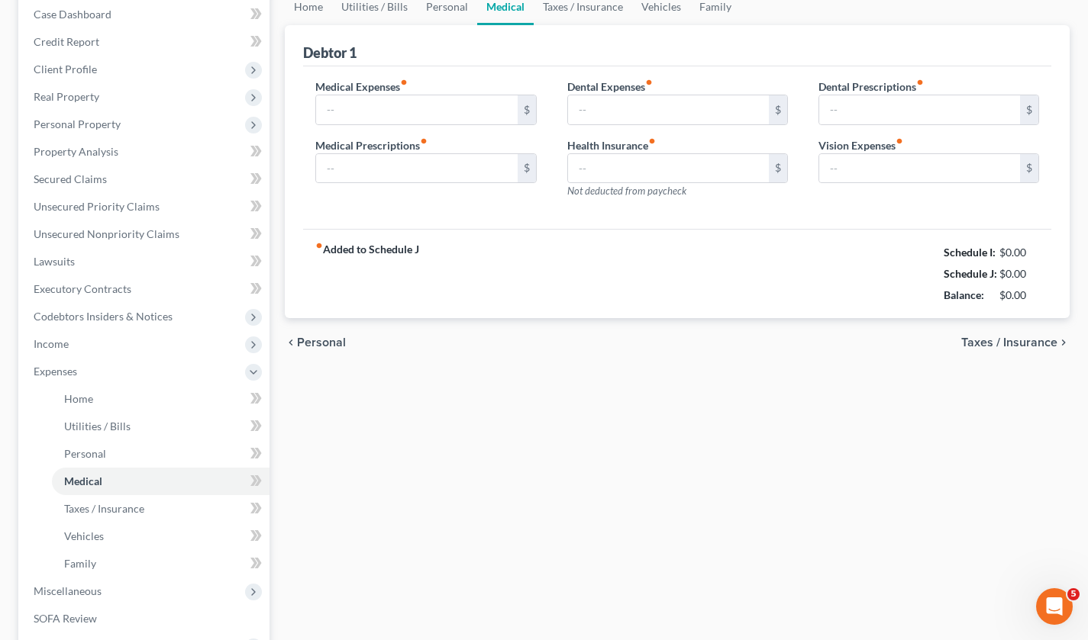
type input "200.00"
type input "0.00"
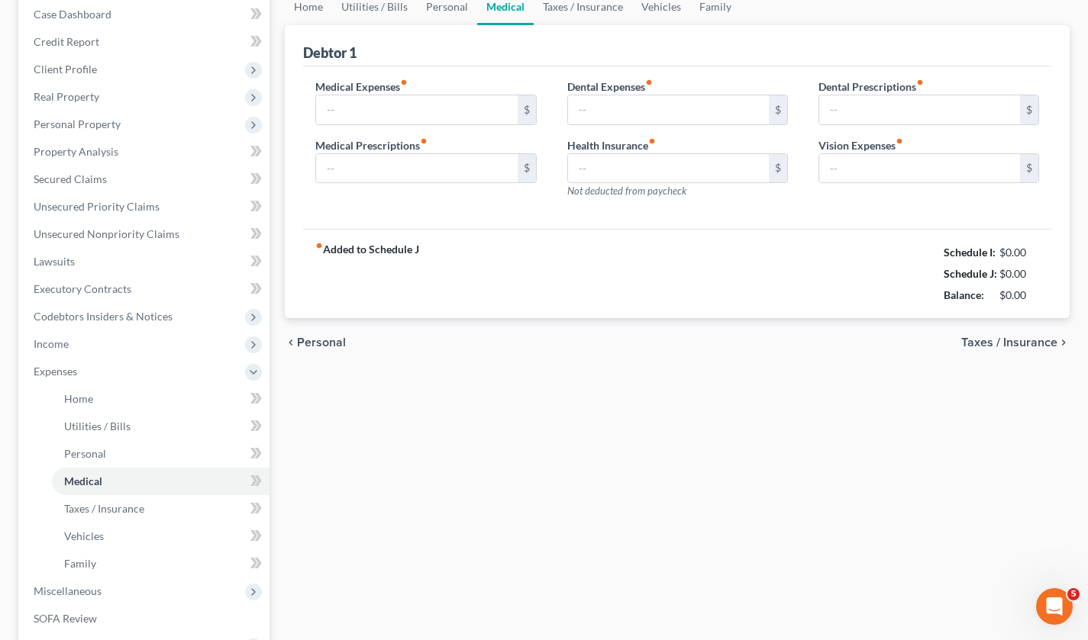
type input "0.00"
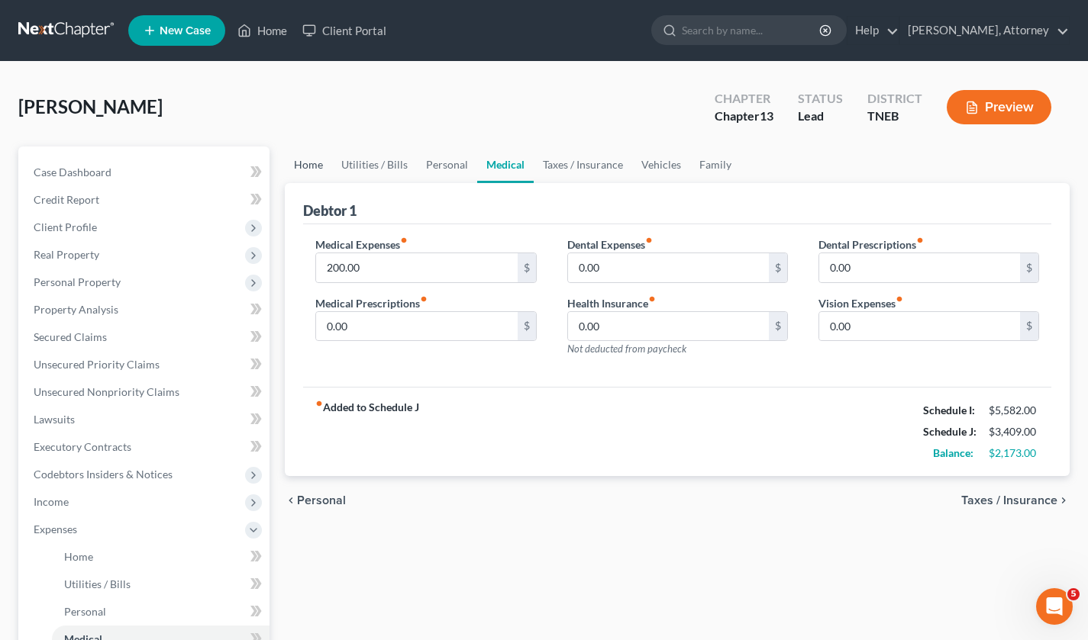
click at [306, 149] on link "Home" at bounding box center [308, 165] width 47 height 37
